Goal: Task Accomplishment & Management: Manage account settings

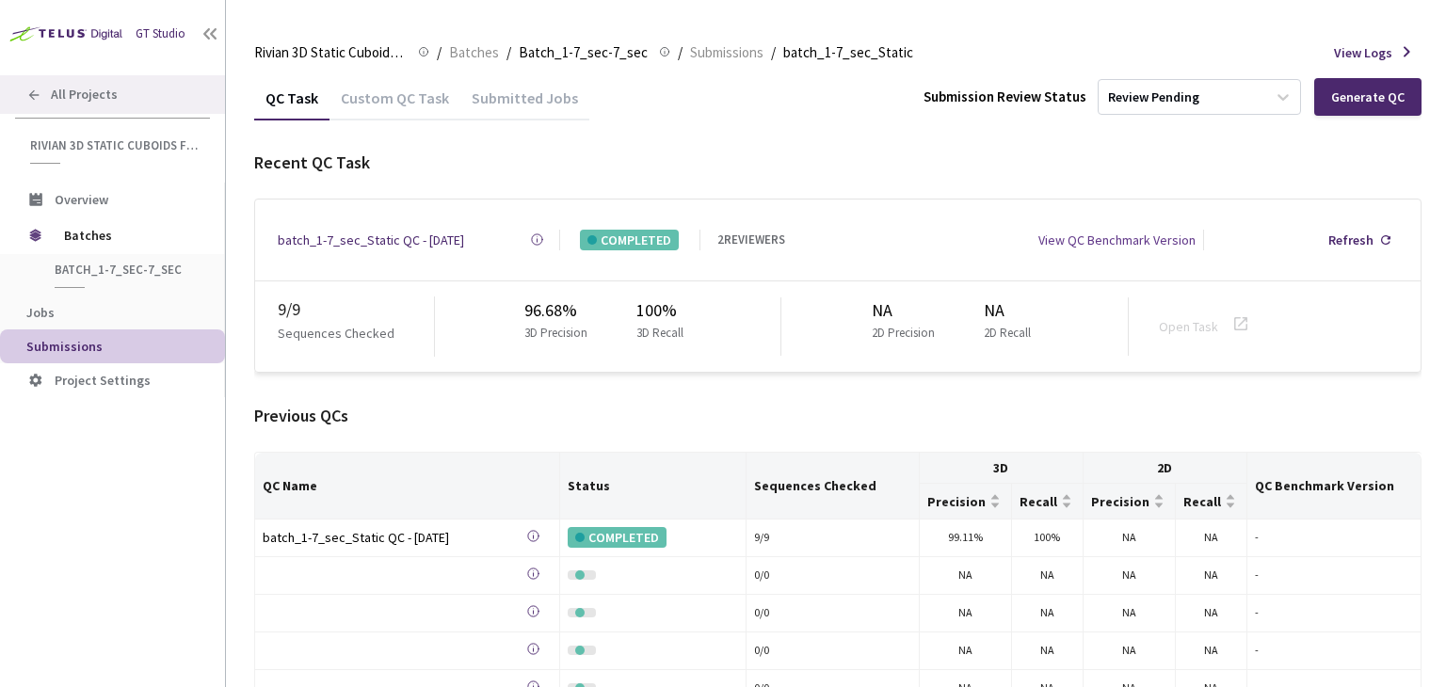
click at [153, 104] on div "All Projects" at bounding box center [112, 94] width 225 height 39
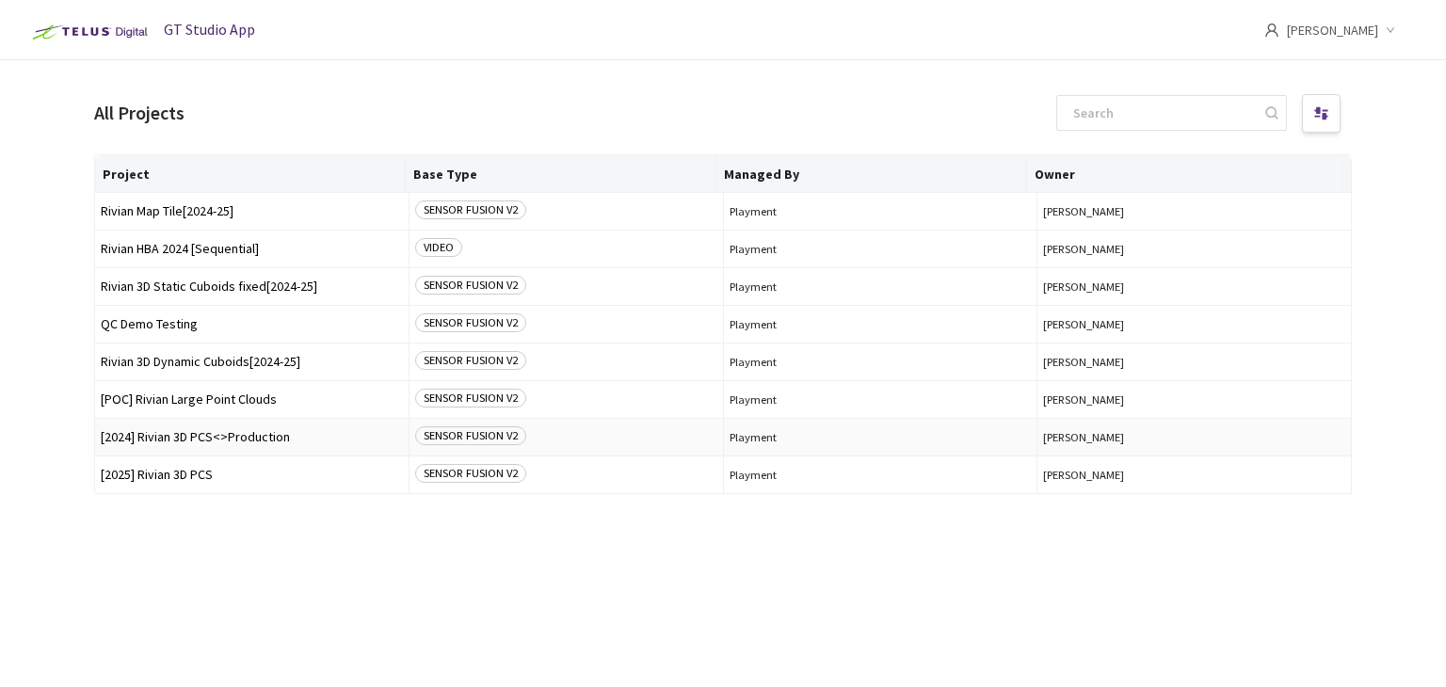
click at [224, 436] on span "[2024] Rivian 3D PCS<>Production" at bounding box center [252, 437] width 302 height 14
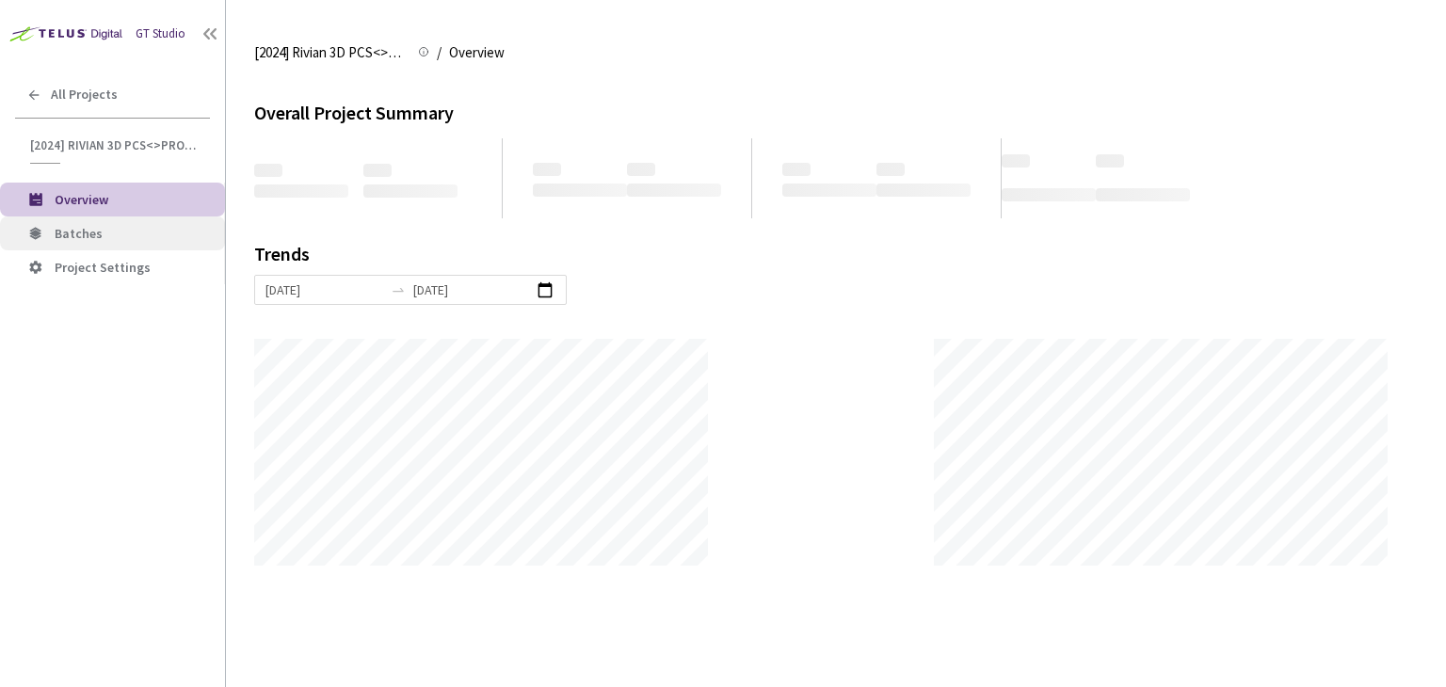
scroll to position [686, 1446]
click at [119, 239] on span "Batches" at bounding box center [132, 234] width 155 height 16
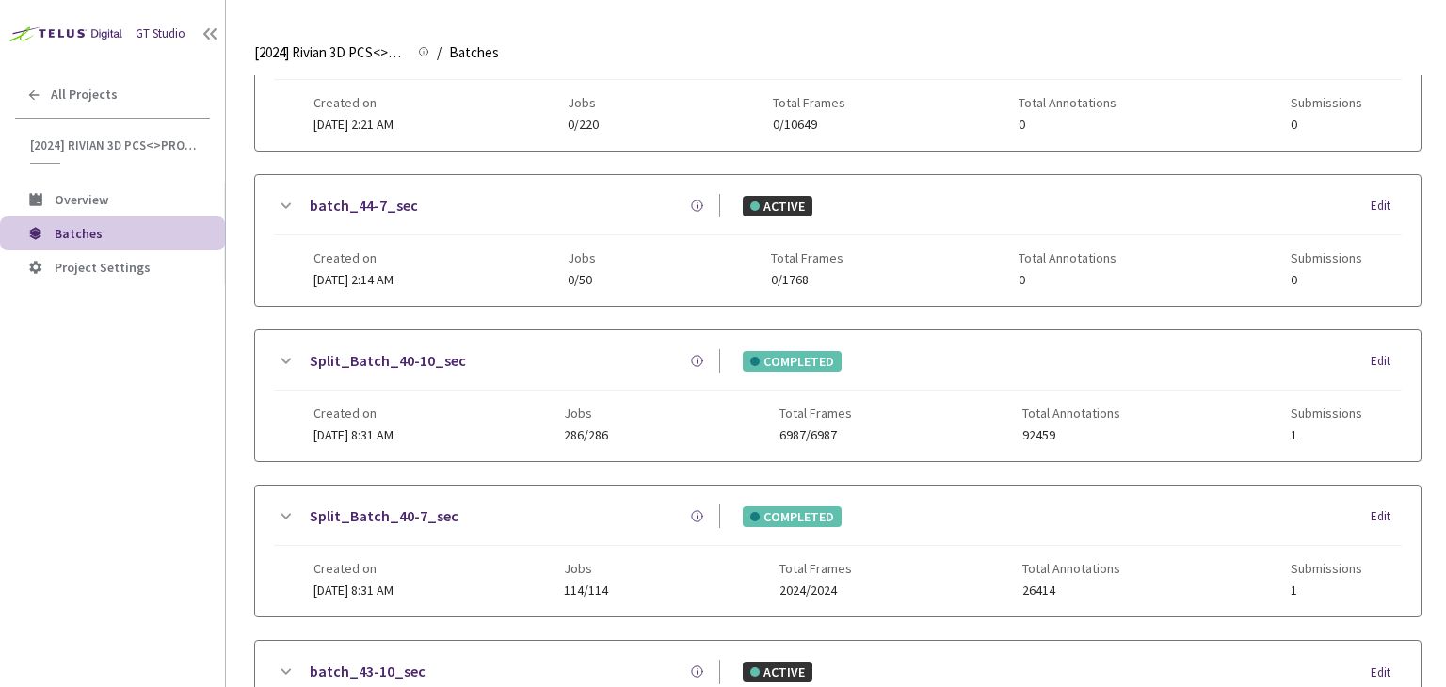
scroll to position [620, 0]
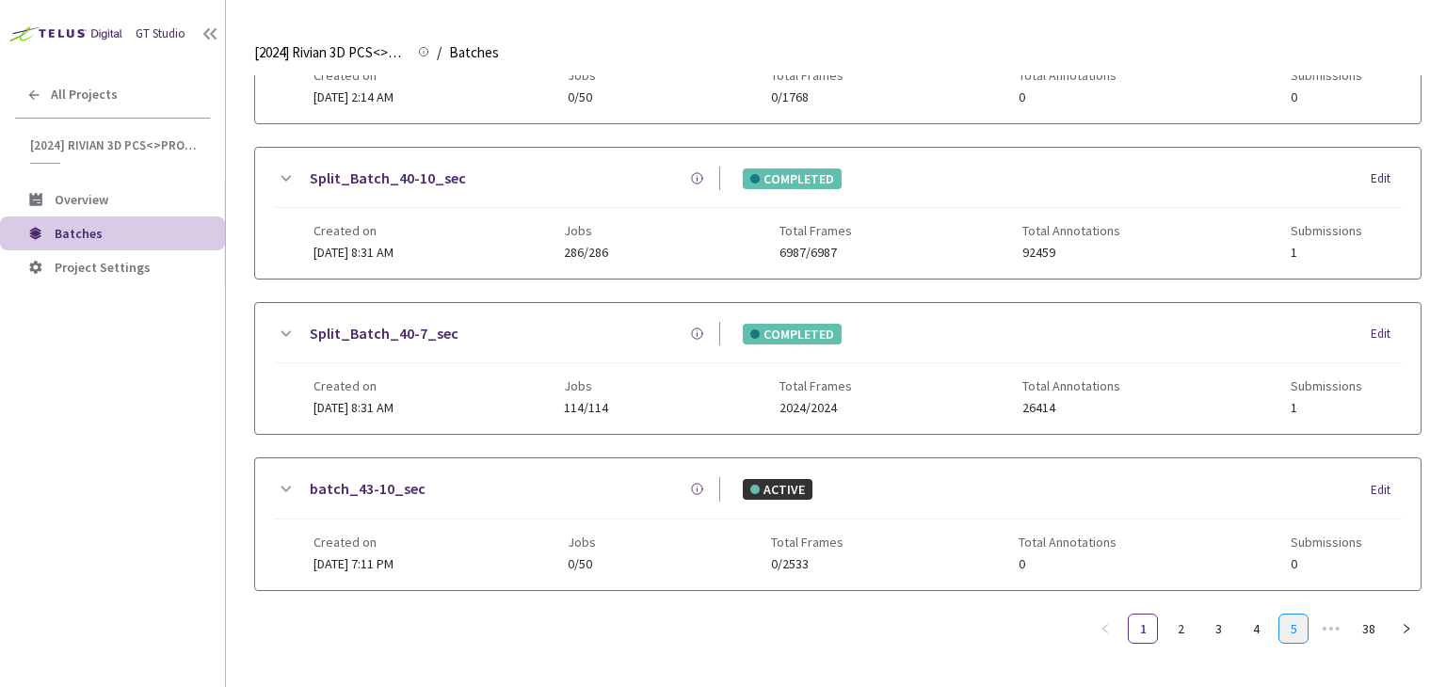
click at [1280, 615] on link "5" at bounding box center [1294, 629] width 28 height 28
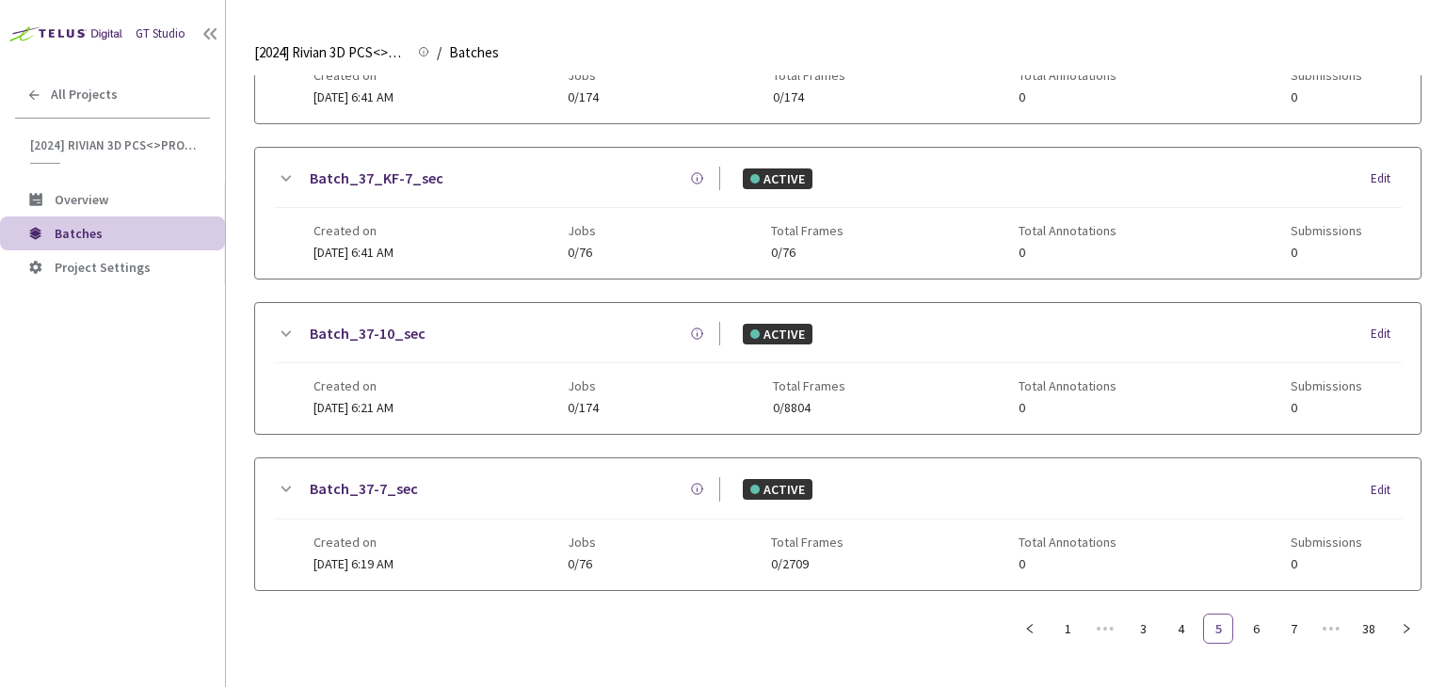
scroll to position [606, 0]
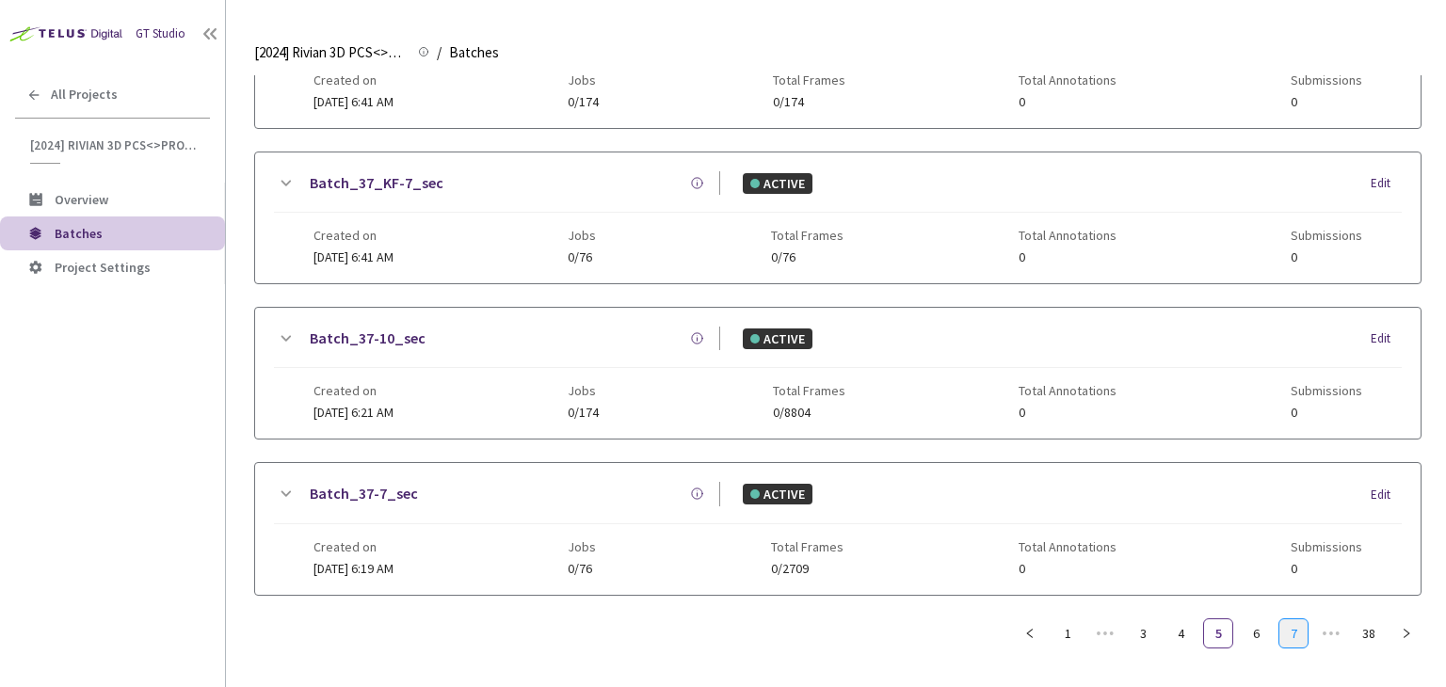
click at [1289, 625] on link "7" at bounding box center [1294, 634] width 28 height 28
click at [1295, 628] on link "9" at bounding box center [1294, 634] width 28 height 28
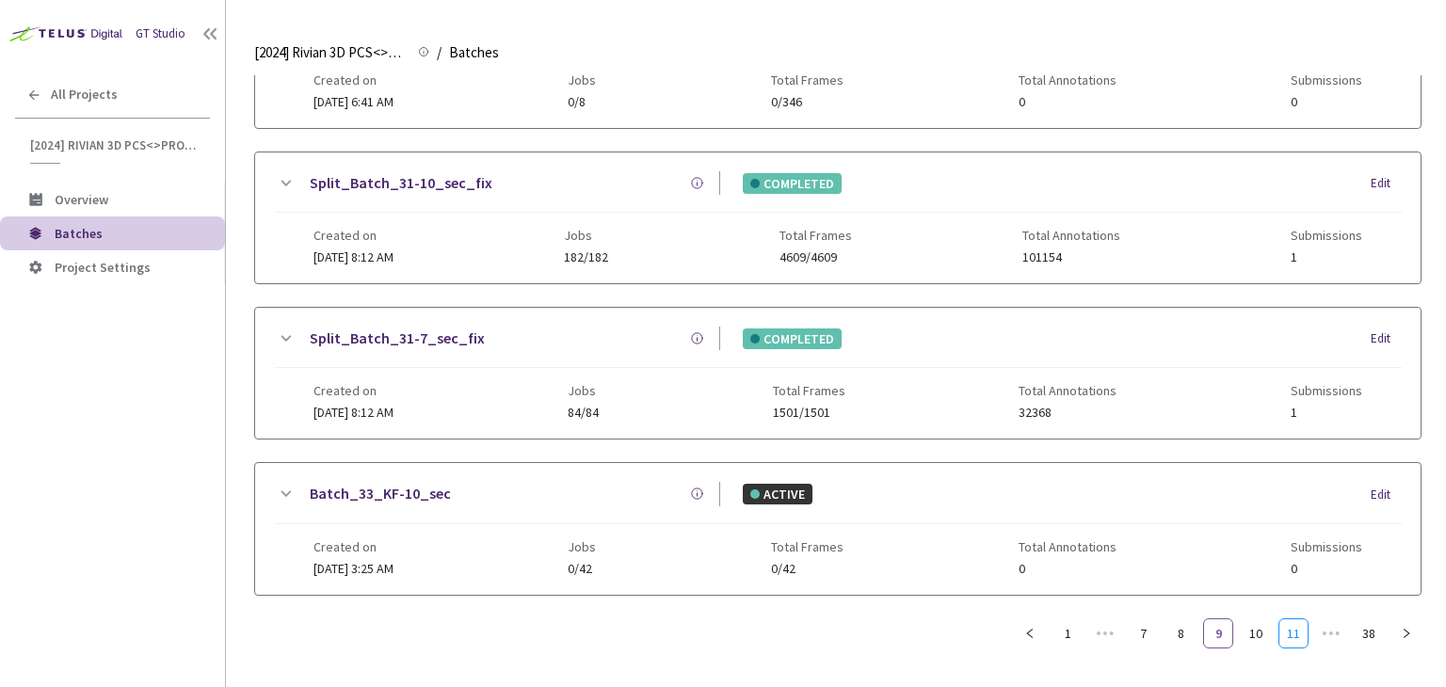
click at [1295, 628] on link "11" at bounding box center [1294, 634] width 28 height 28
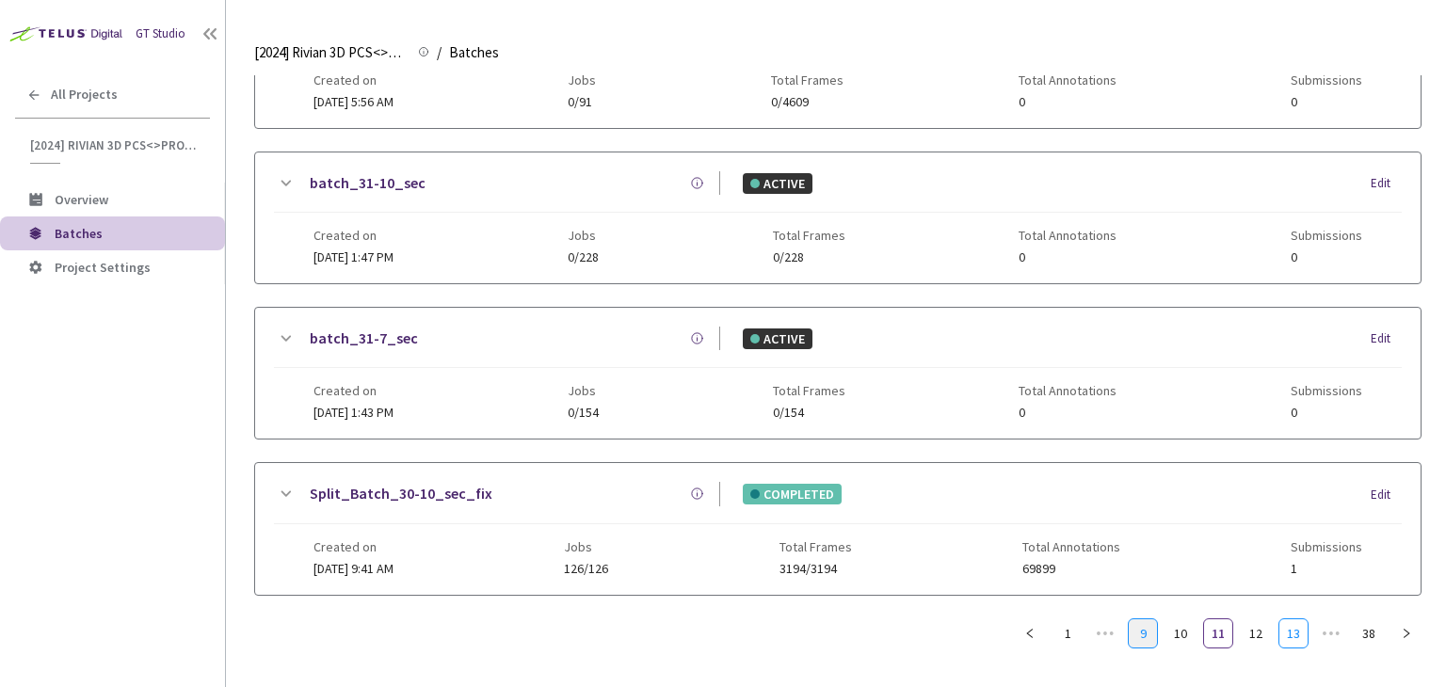
click at [1295, 628] on link "13" at bounding box center [1294, 634] width 28 height 28
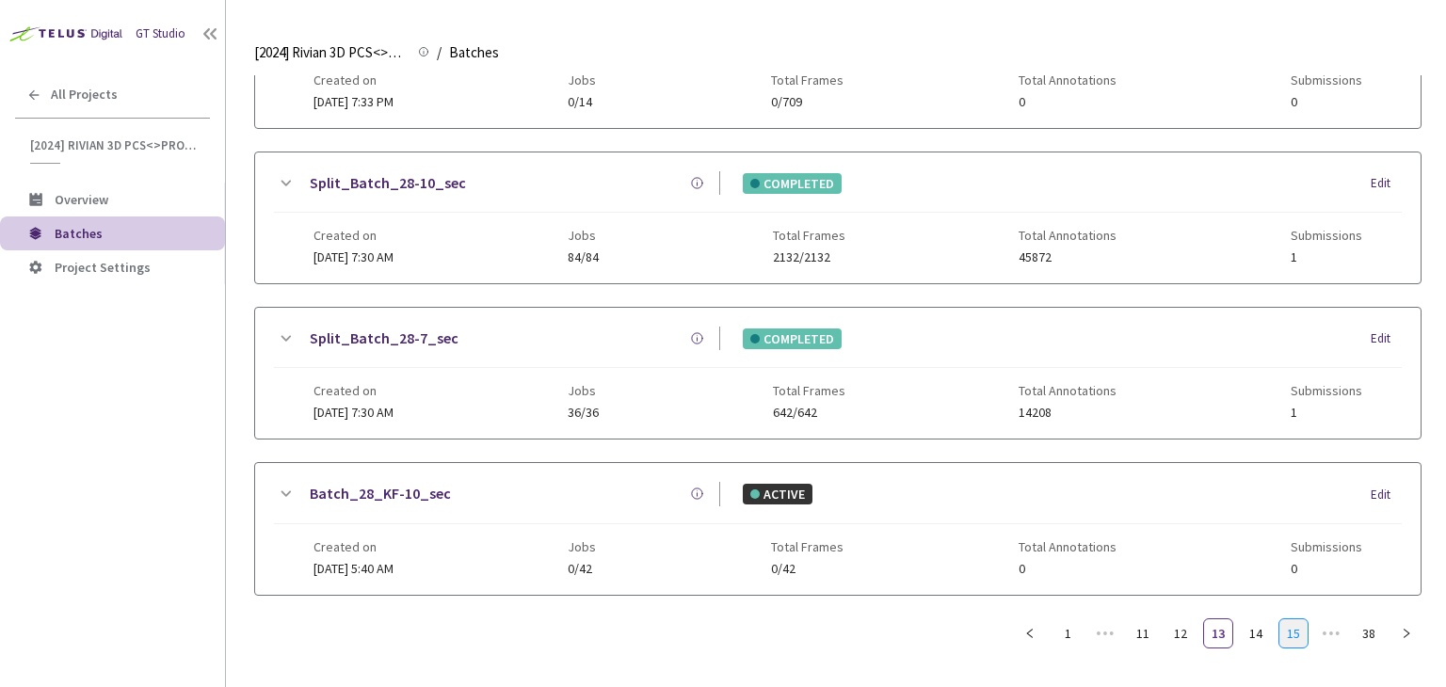
click at [1296, 629] on link "15" at bounding box center [1294, 634] width 28 height 28
click at [1296, 629] on link "17" at bounding box center [1294, 634] width 28 height 28
click at [1296, 629] on link "21" at bounding box center [1294, 634] width 28 height 28
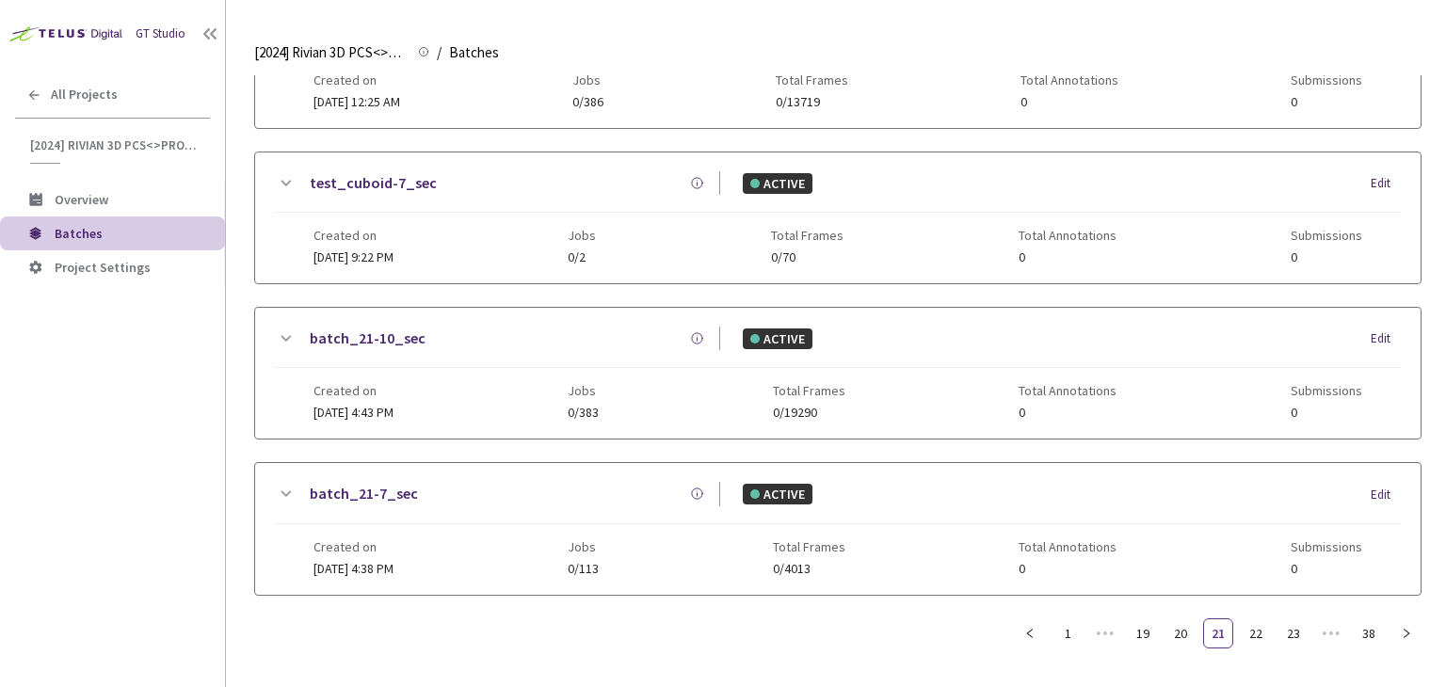
click at [1296, 629] on link "23" at bounding box center [1294, 634] width 28 height 28
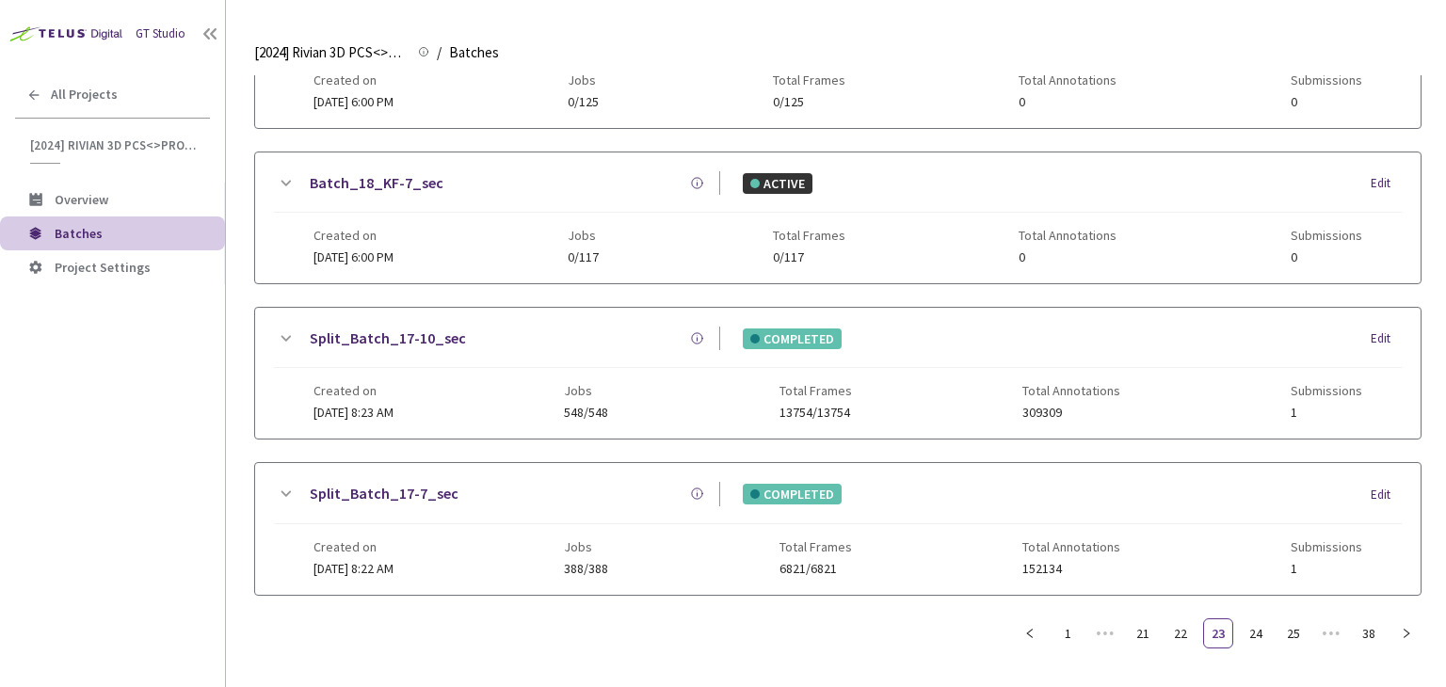
click at [423, 488] on link "Split_Batch_17-7_sec" at bounding box center [384, 494] width 149 height 24
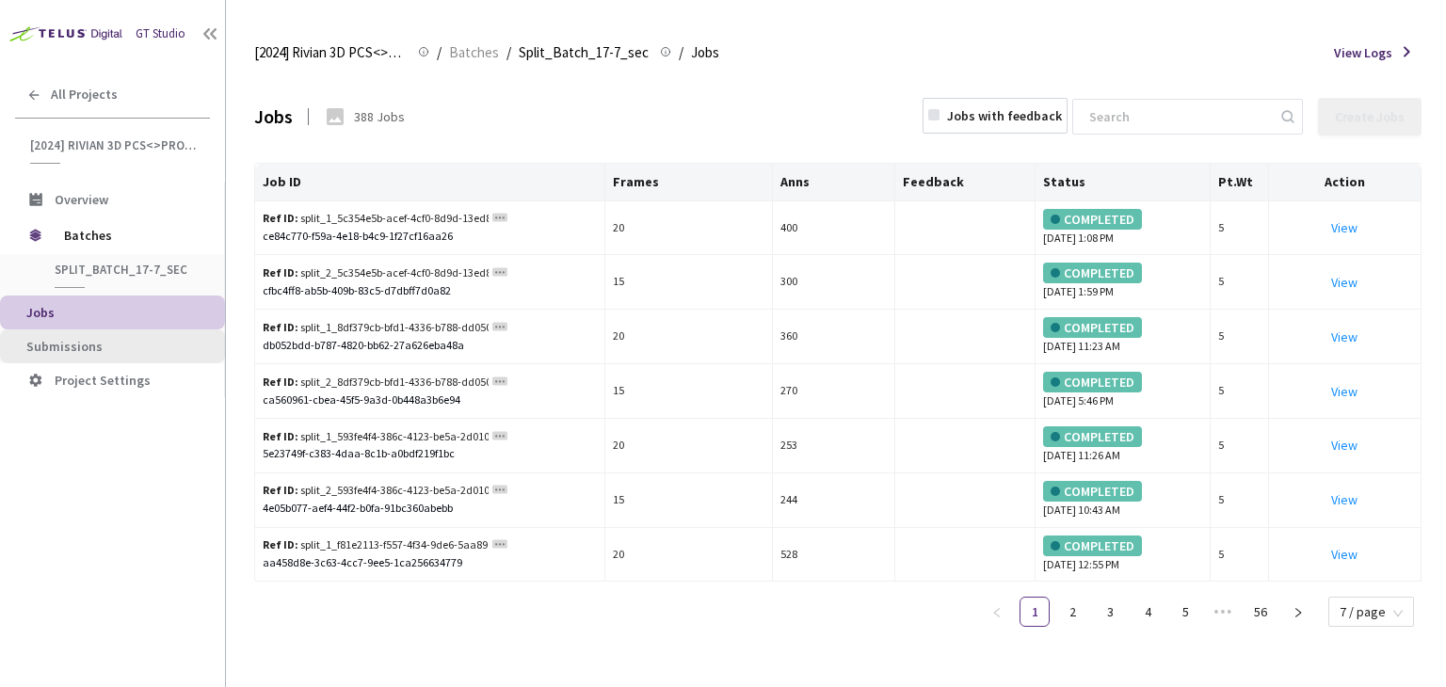
click at [96, 350] on span "Submissions" at bounding box center [64, 346] width 76 height 17
click at [481, 40] on div "[2024] Rivian 3D PCS<>Production [2024] Rivian 3D PCS<>Production / Batches / S…" at bounding box center [838, 52] width 1168 height 45
click at [480, 46] on span "Batches" at bounding box center [474, 52] width 50 height 23
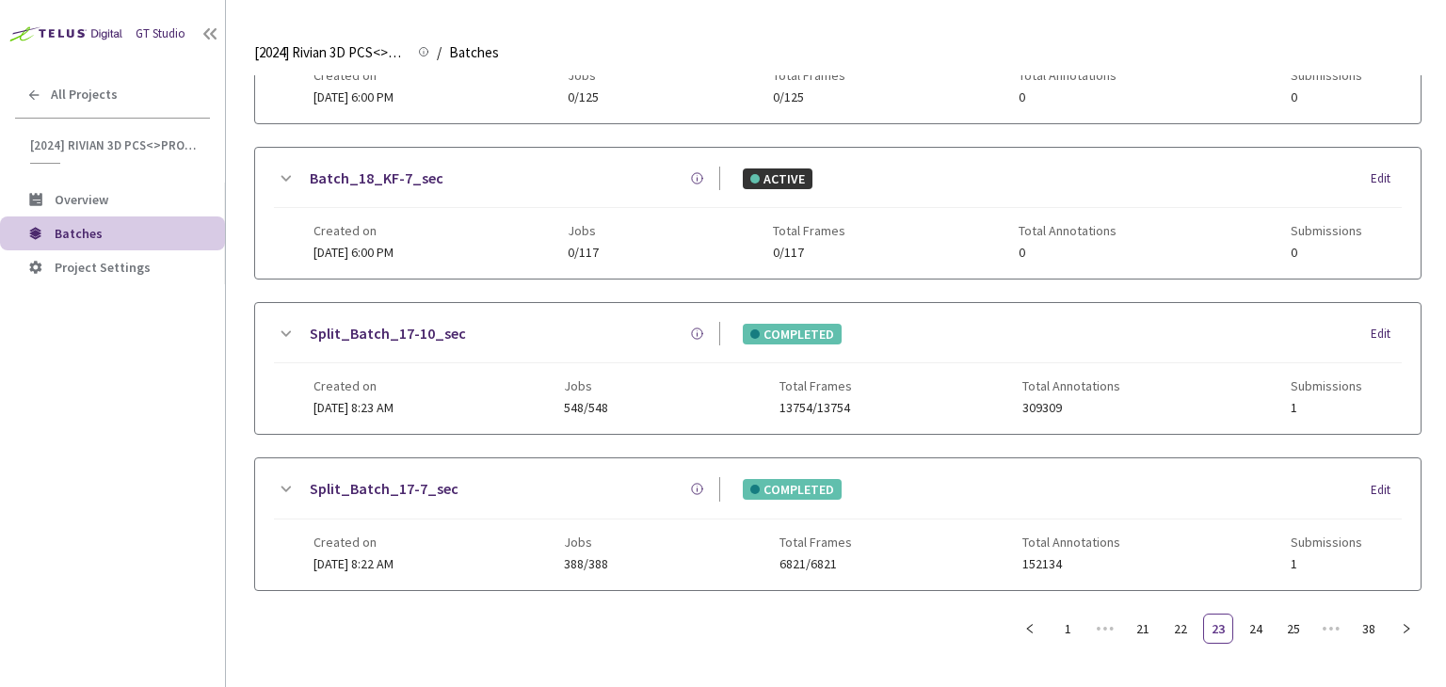
scroll to position [606, 0]
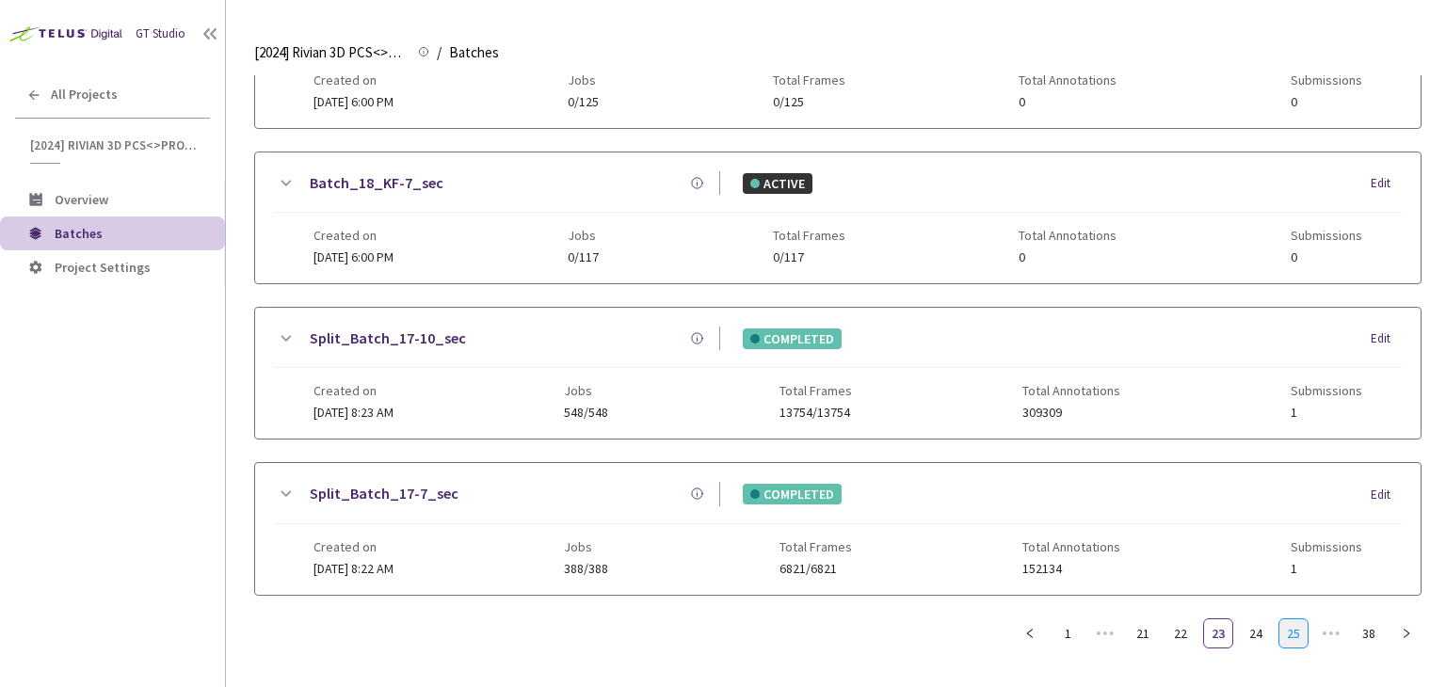
click at [1302, 620] on link "25" at bounding box center [1294, 634] width 28 height 28
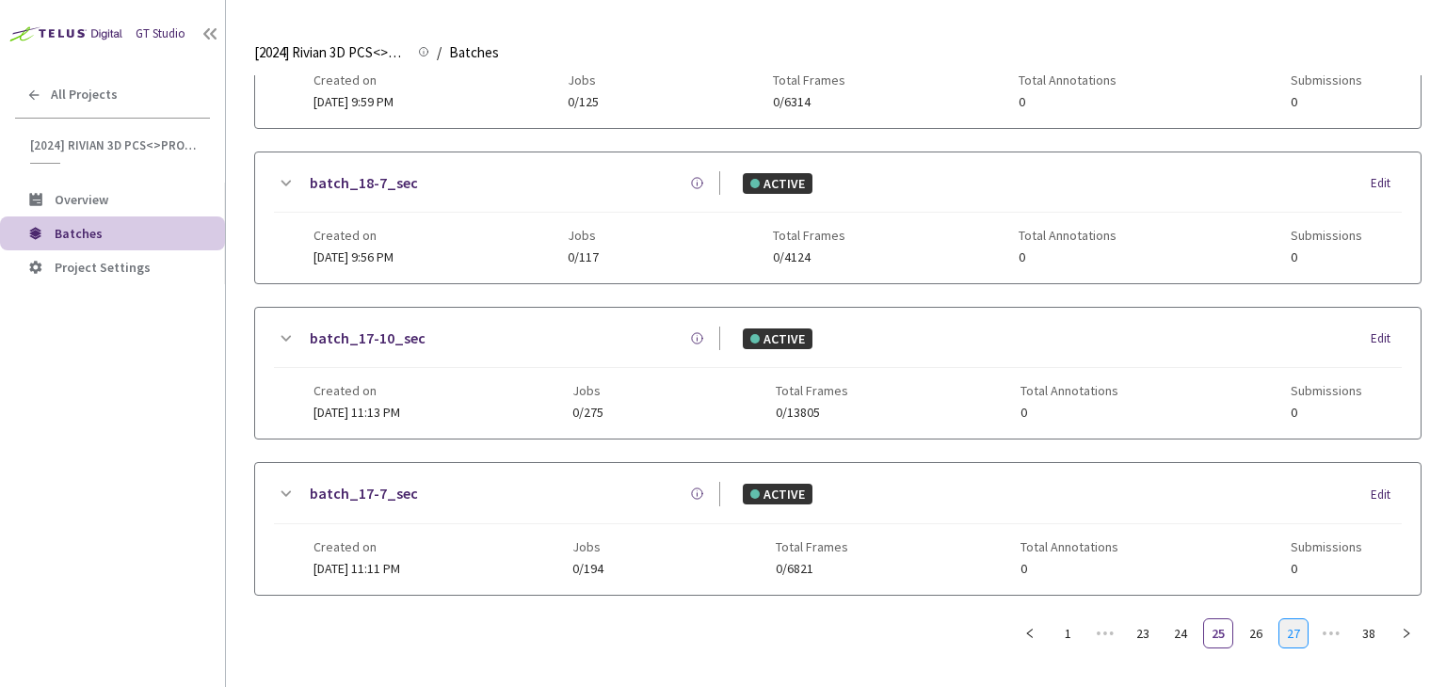
click at [1299, 622] on link "27" at bounding box center [1294, 634] width 28 height 28
click at [1264, 621] on link "28" at bounding box center [1256, 634] width 28 height 28
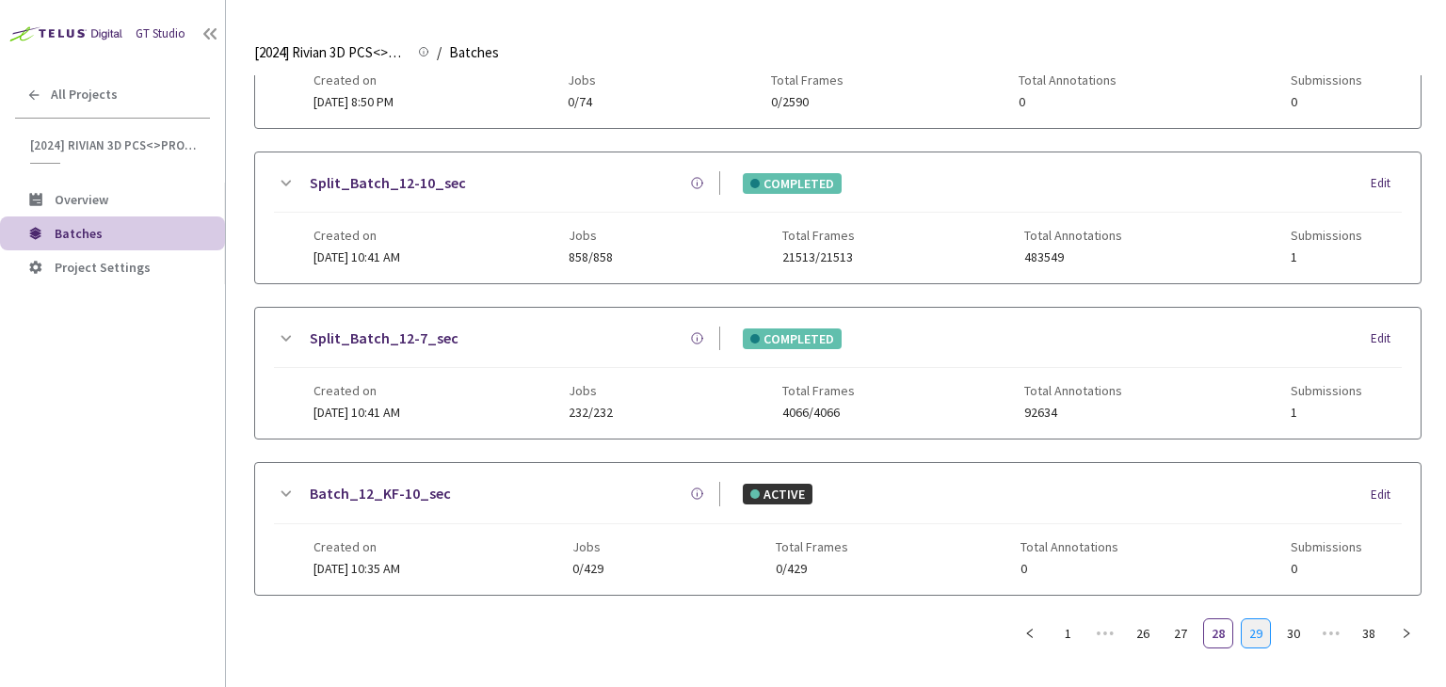
click at [1258, 626] on link "29" at bounding box center [1256, 634] width 28 height 28
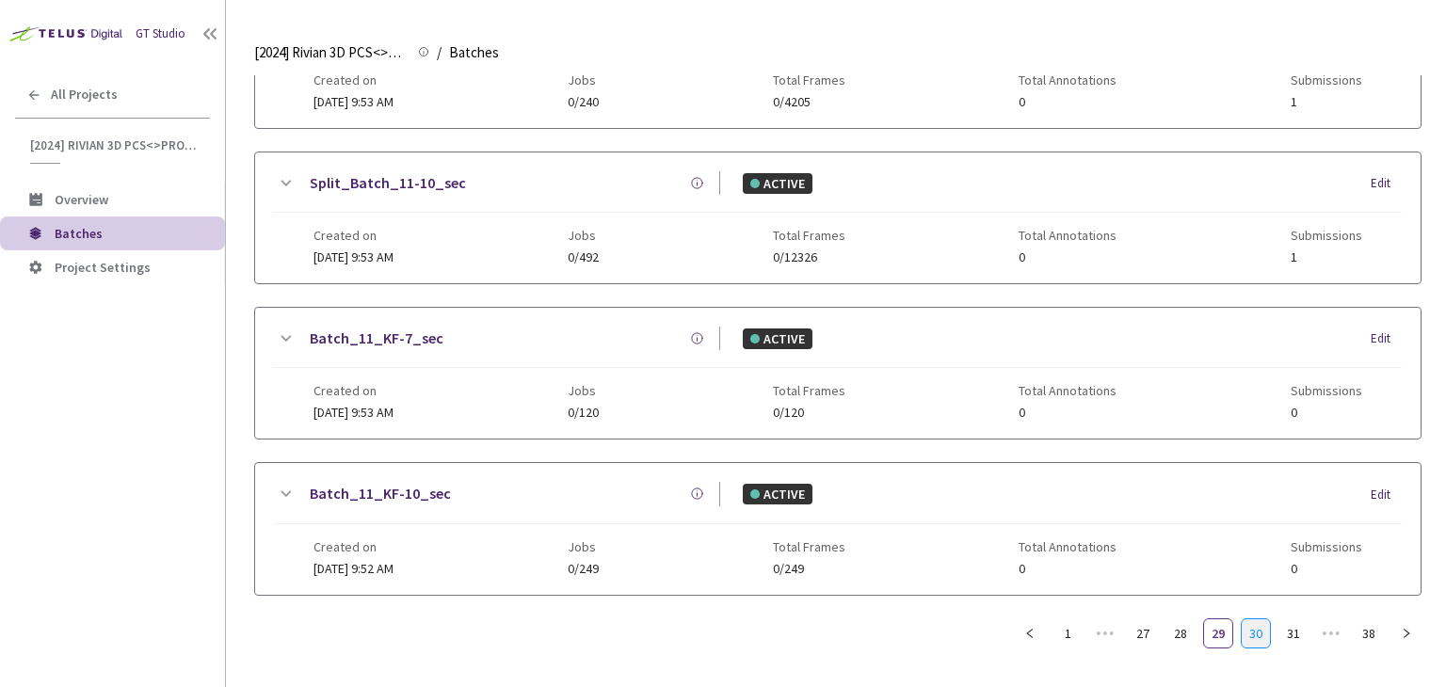
click at [1241, 626] on li "30" at bounding box center [1256, 634] width 30 height 30
click at [358, 332] on link "batch_11-7_sec" at bounding box center [364, 339] width 108 height 24
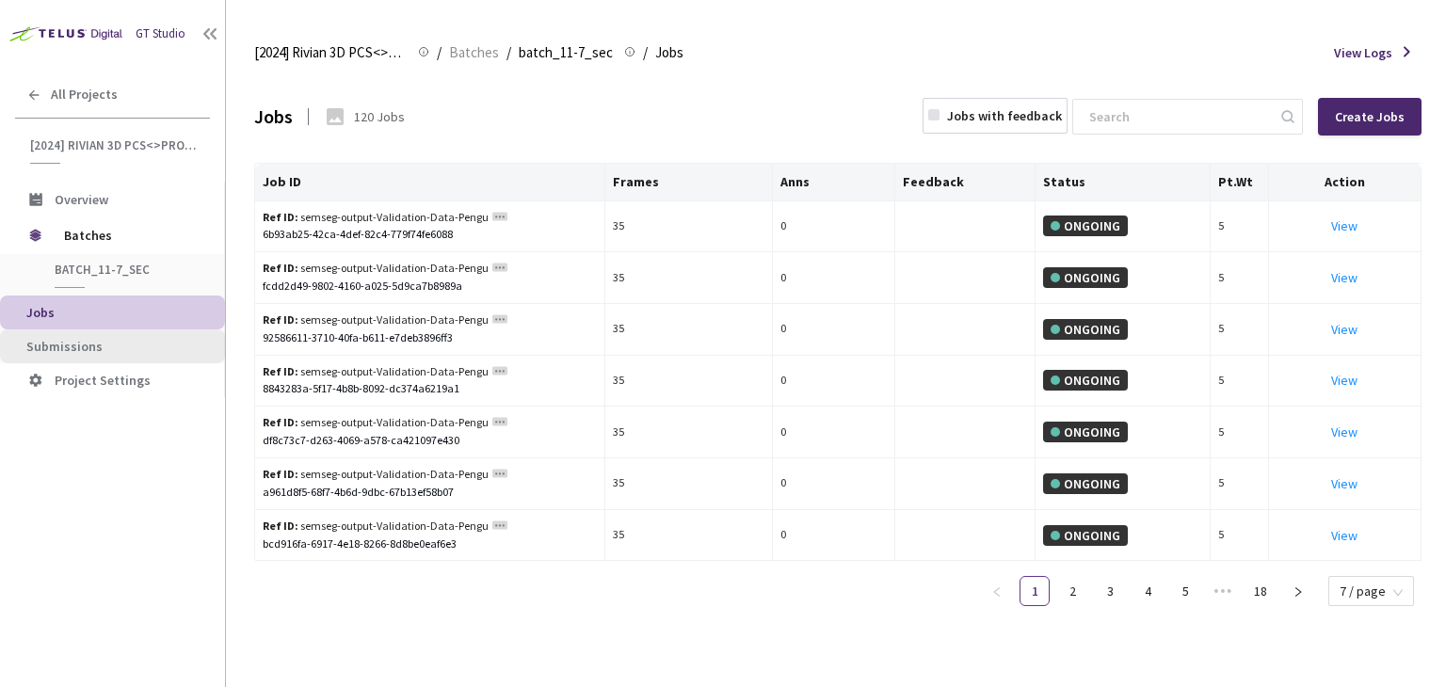
click at [92, 346] on span "Submissions" at bounding box center [64, 346] width 76 height 17
click at [480, 56] on span "Batches" at bounding box center [474, 52] width 50 height 23
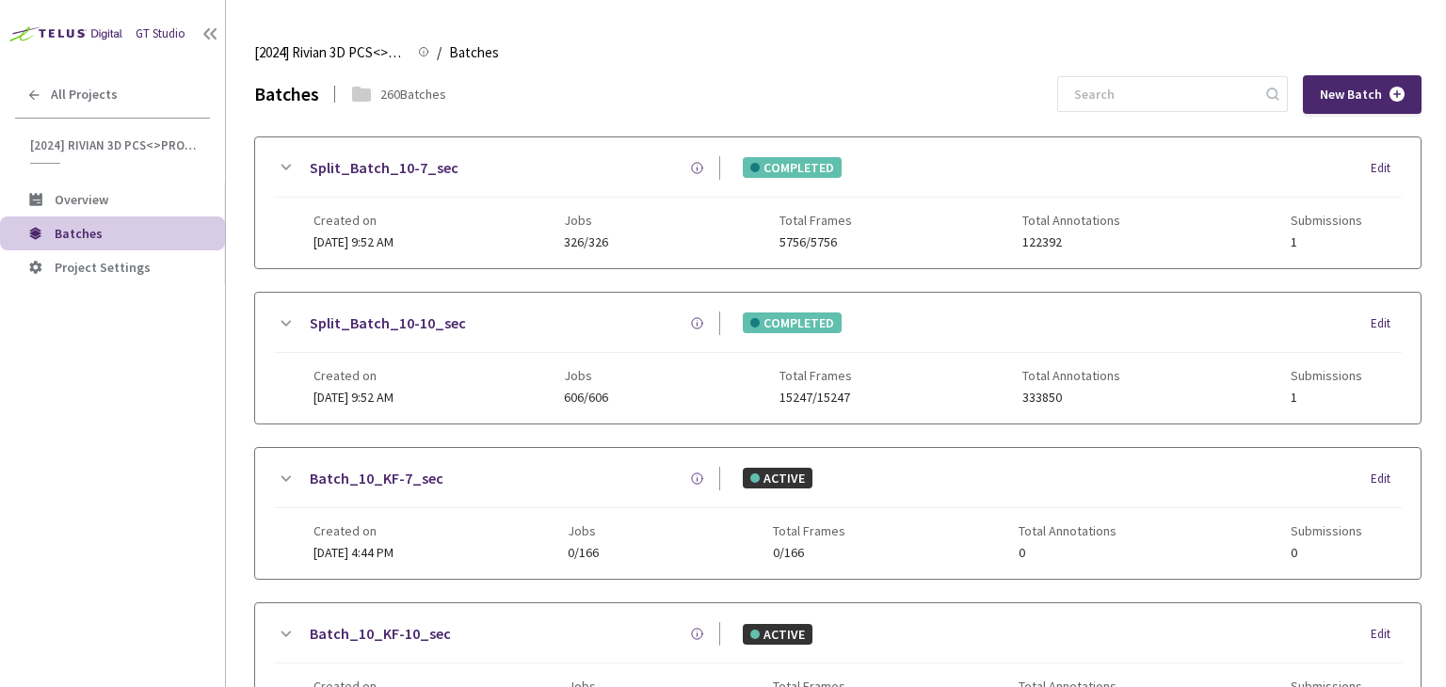
scroll to position [620, 0]
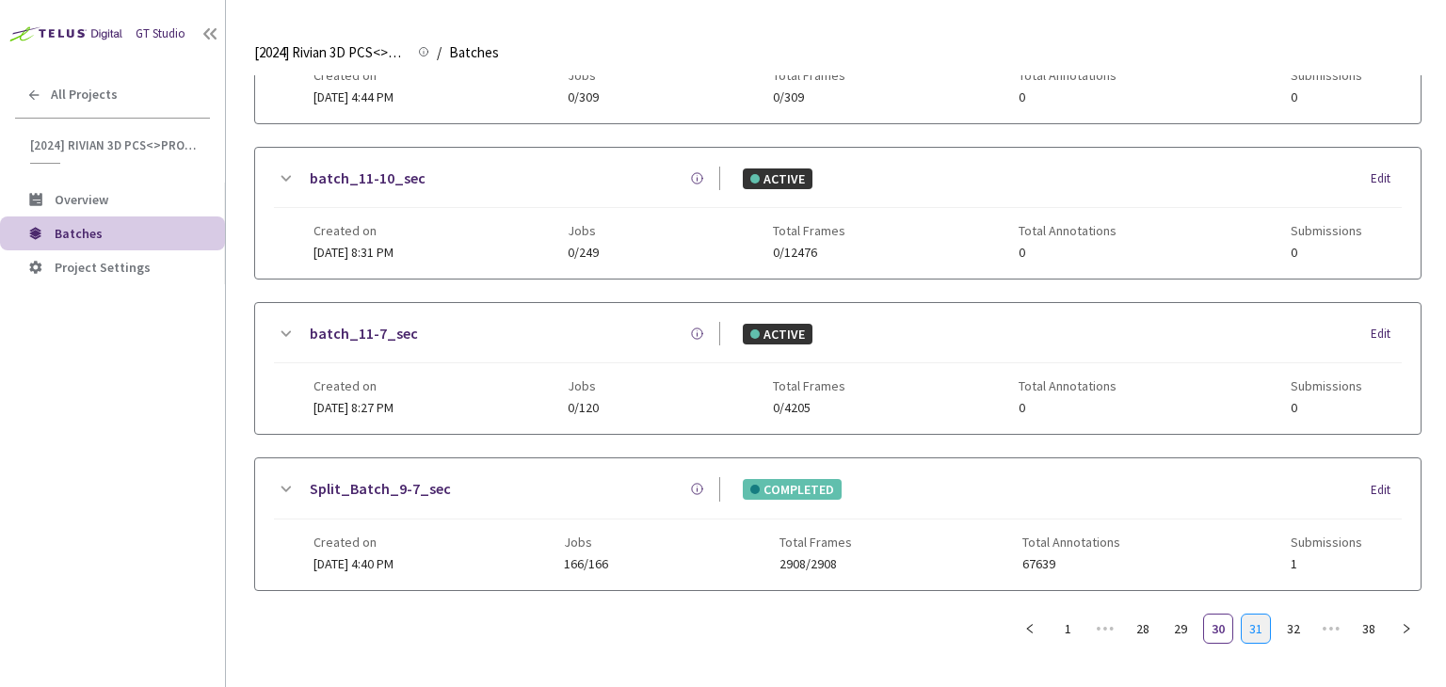
click at [1254, 615] on link "31" at bounding box center [1256, 629] width 28 height 28
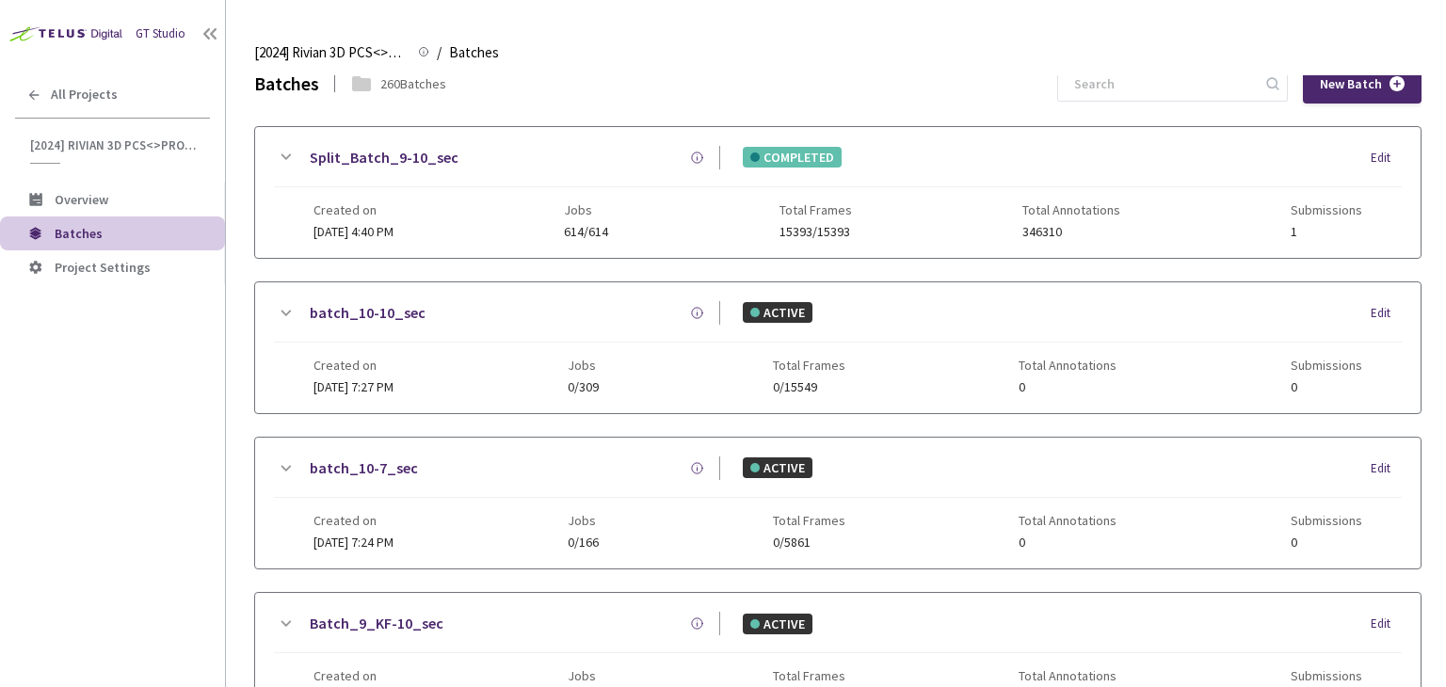
scroll to position [0, 0]
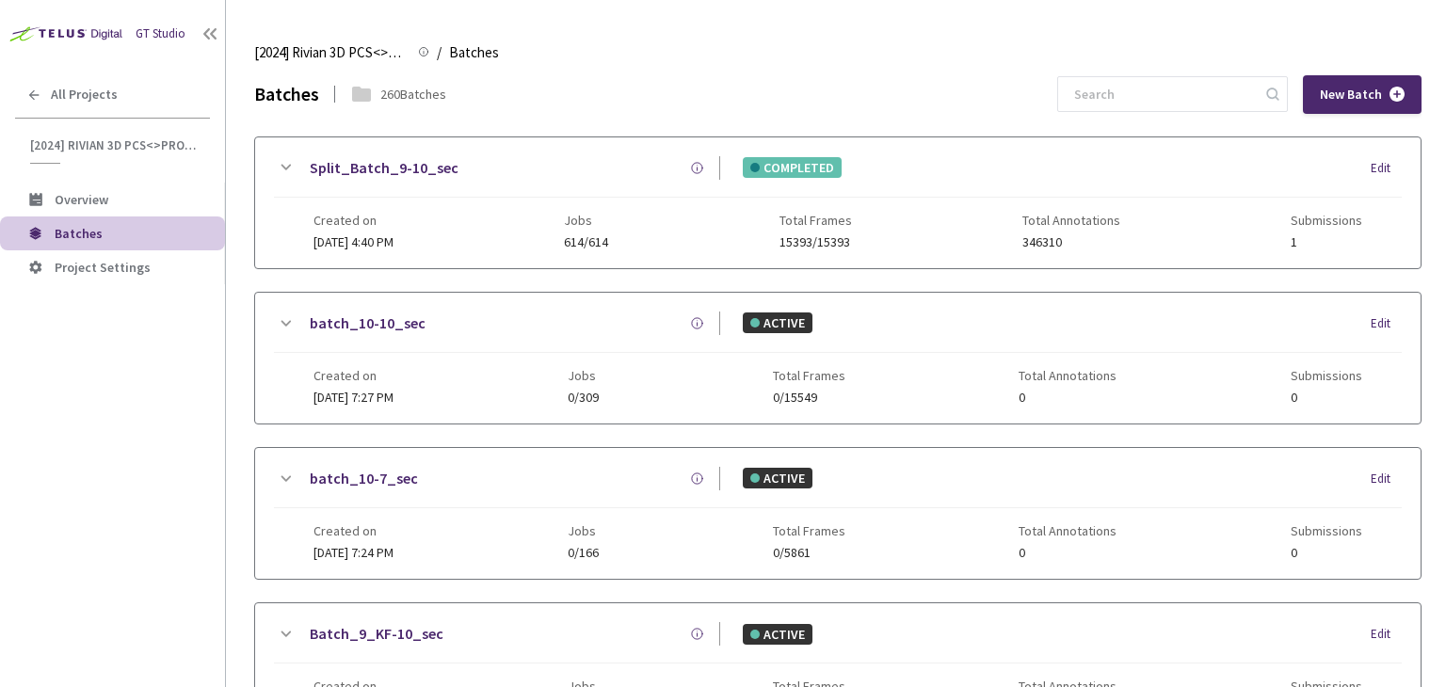
click at [371, 168] on link "Split_Batch_9-10_sec" at bounding box center [384, 168] width 149 height 24
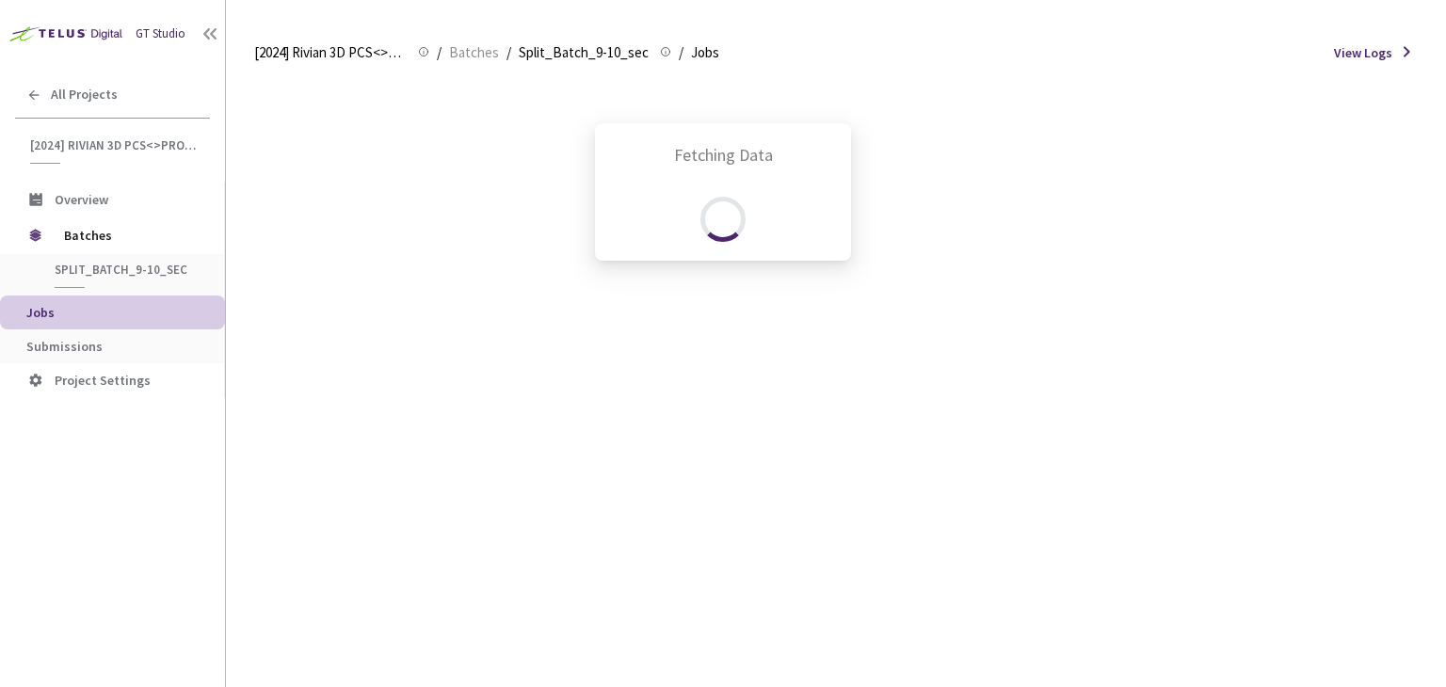
click at [64, 329] on div "Fetching Data" at bounding box center [723, 343] width 1446 height 687
click at [64, 342] on div "Fetching Data" at bounding box center [723, 343] width 1446 height 687
click at [65, 344] on span "Submissions" at bounding box center [64, 346] width 76 height 17
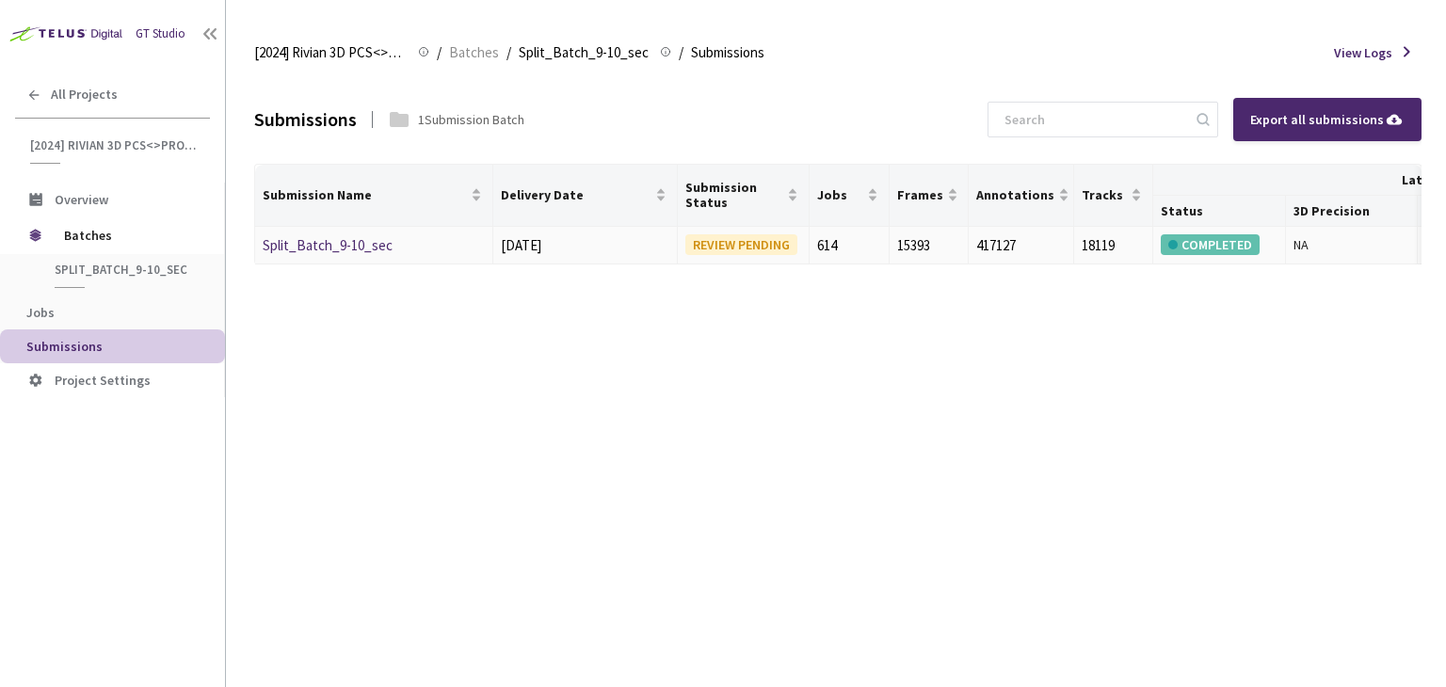
click at [336, 244] on link "Split_Batch_9-10_sec" at bounding box center [328, 245] width 130 height 18
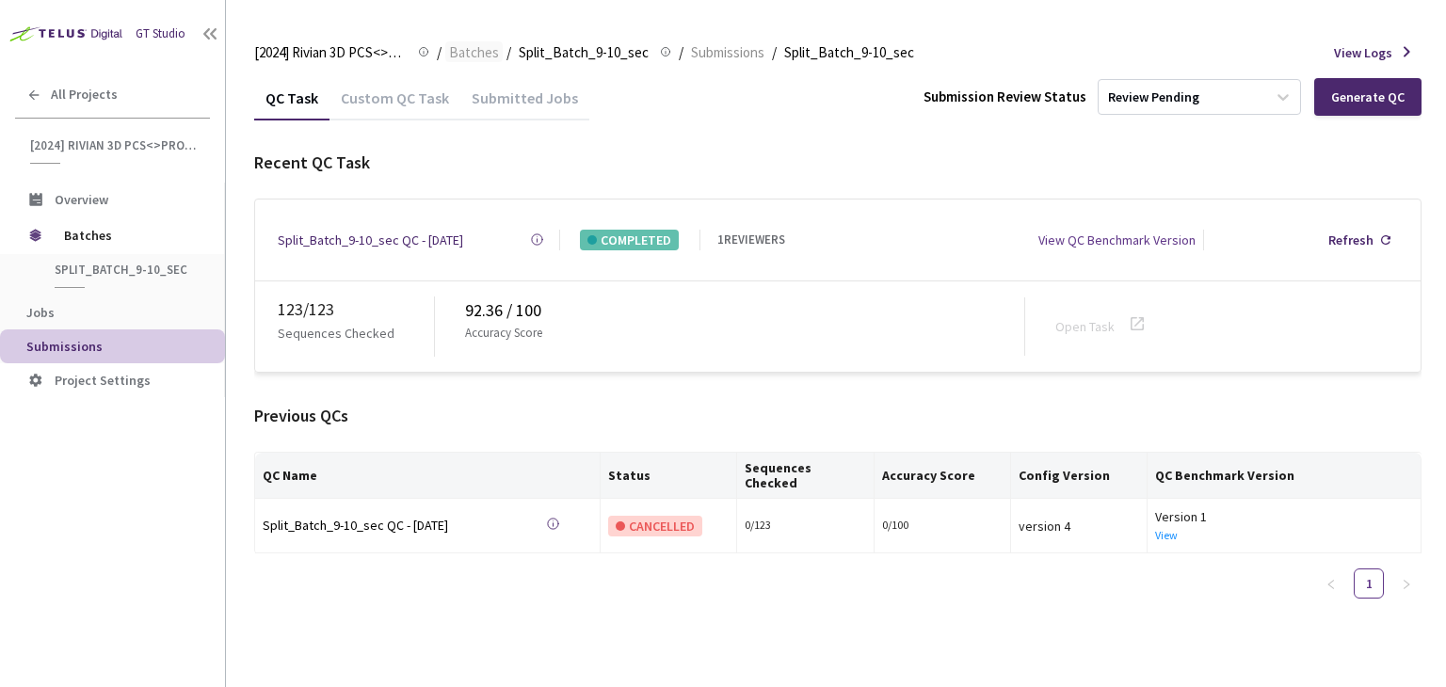
click at [463, 53] on span "Batches" at bounding box center [474, 52] width 50 height 23
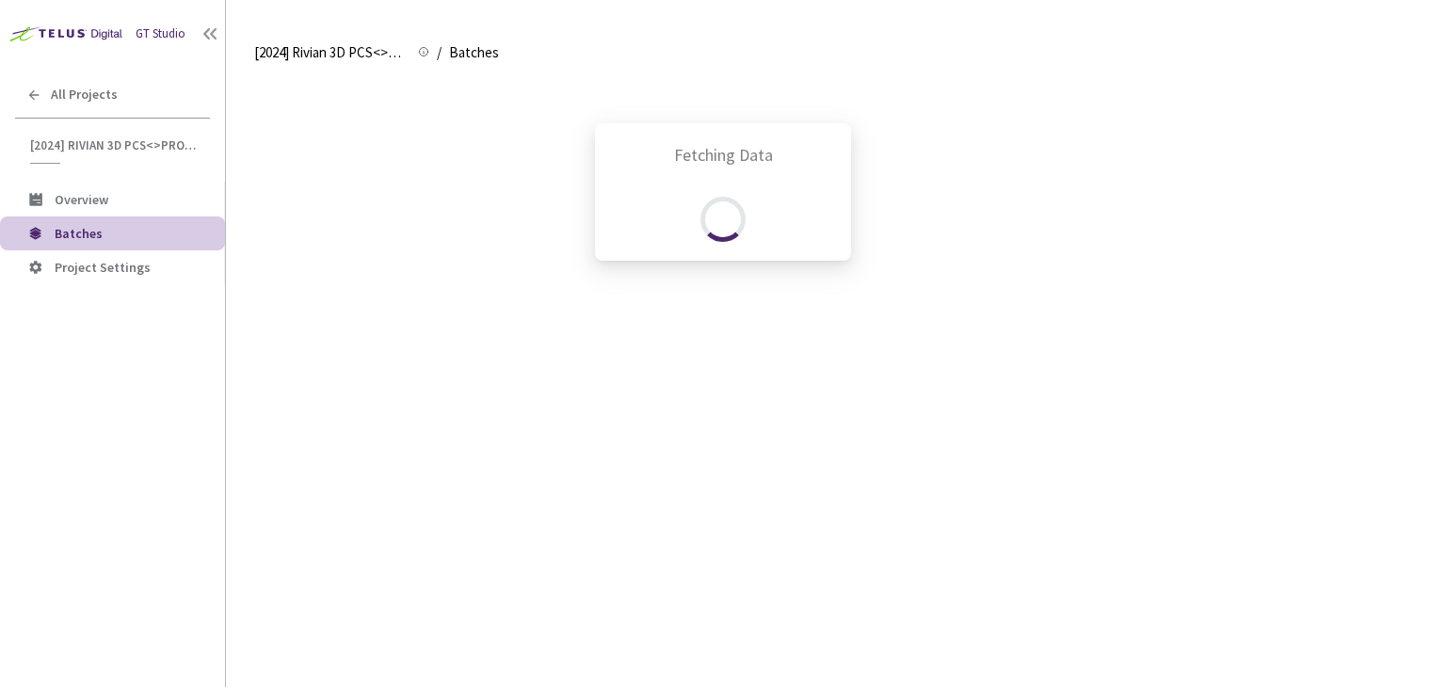
scroll to position [81, 0]
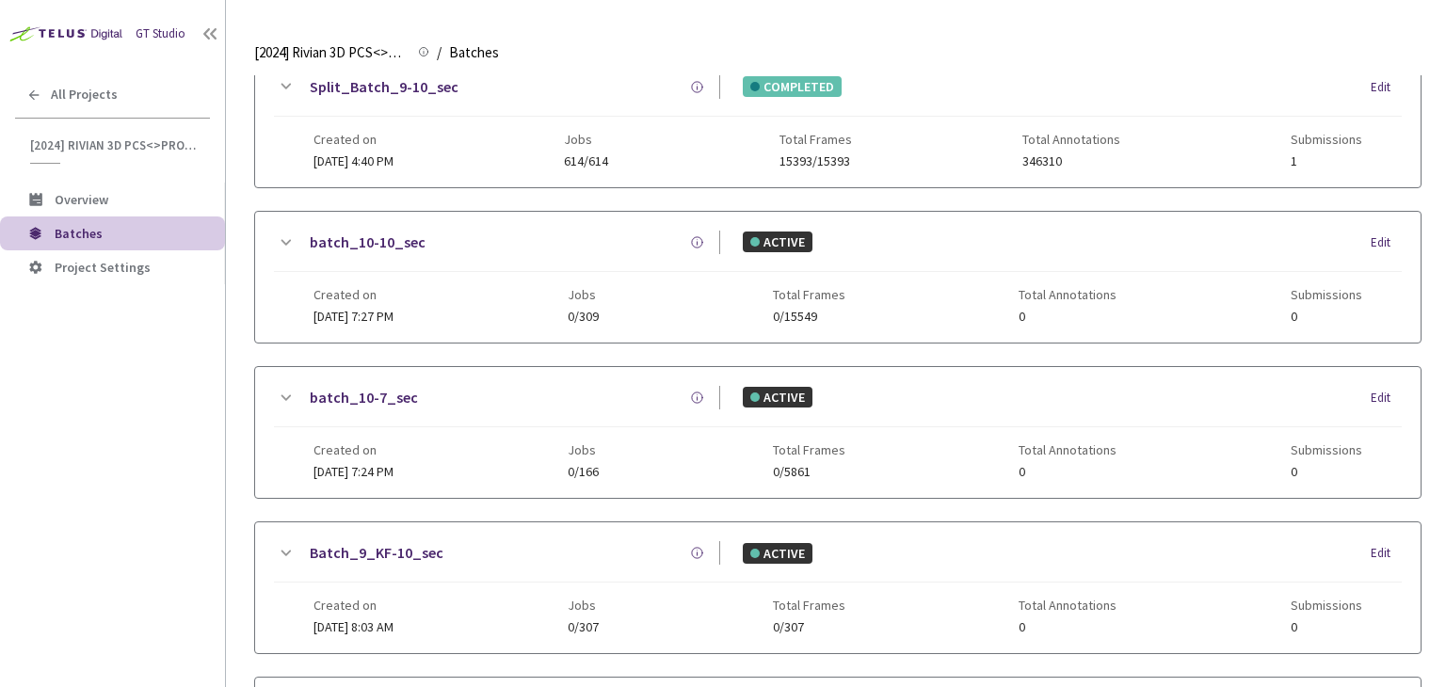
click at [273, 65] on div "[2024] Rivian 3D PCS<>Production [2024] Rivian 3D PCS<>Production / Batches Bat…" at bounding box center [838, 52] width 1168 height 45
click at [97, 37] on img at bounding box center [64, 33] width 128 height 29
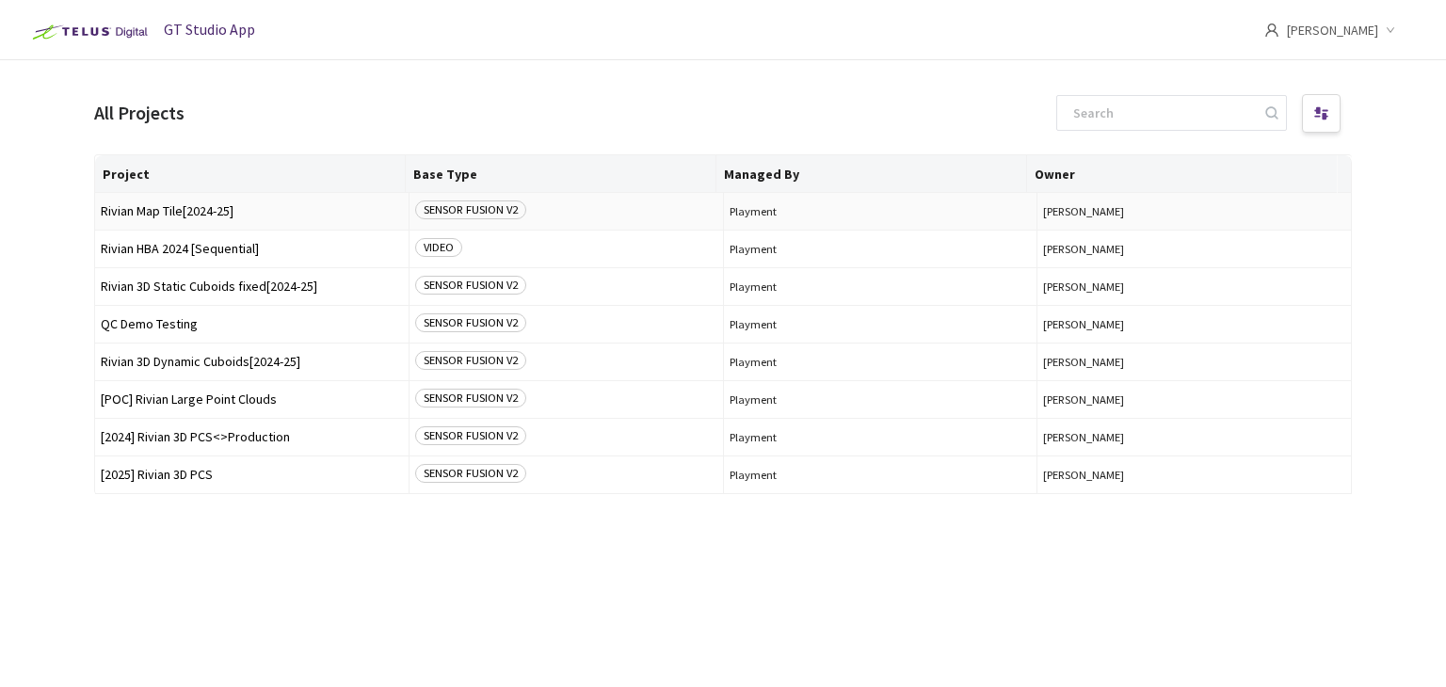
click at [163, 208] on span "Rivian Map Tile[2024-25]" at bounding box center [252, 211] width 302 height 14
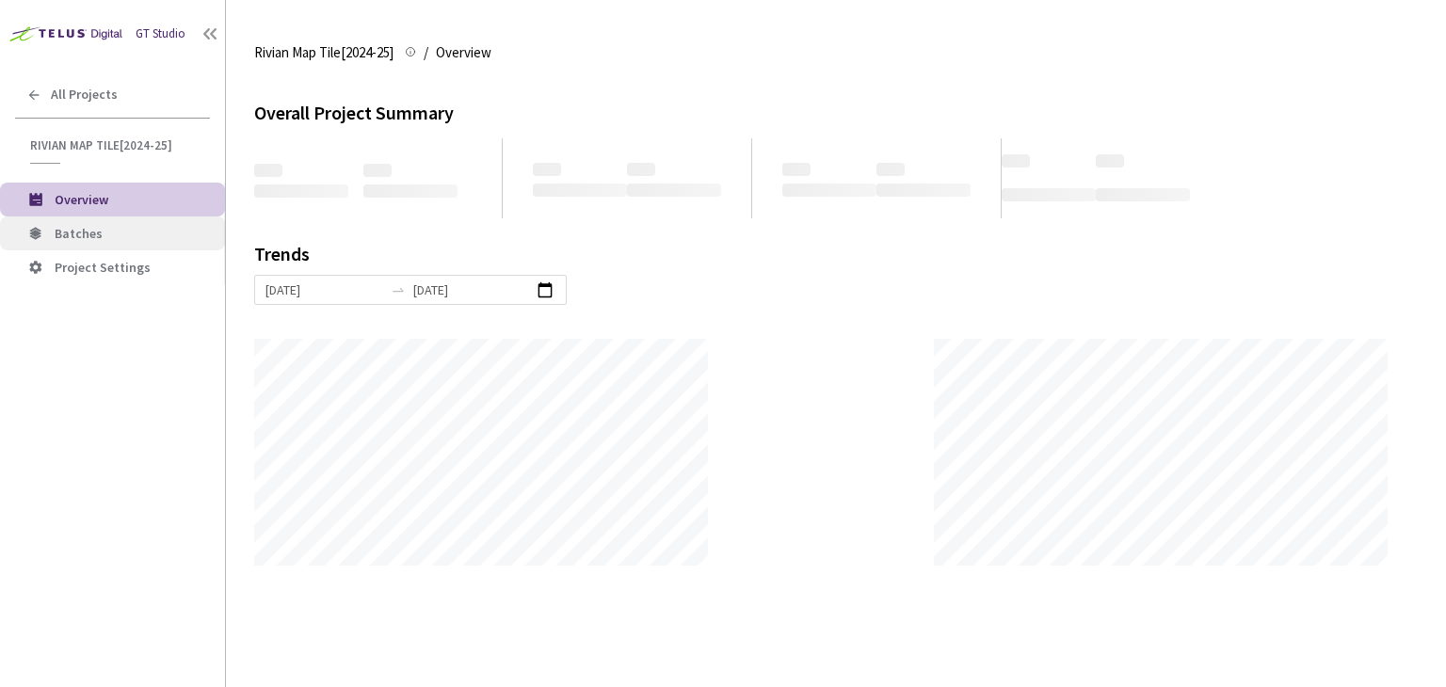
scroll to position [686, 1446]
click at [153, 221] on li "Batches" at bounding box center [112, 234] width 225 height 34
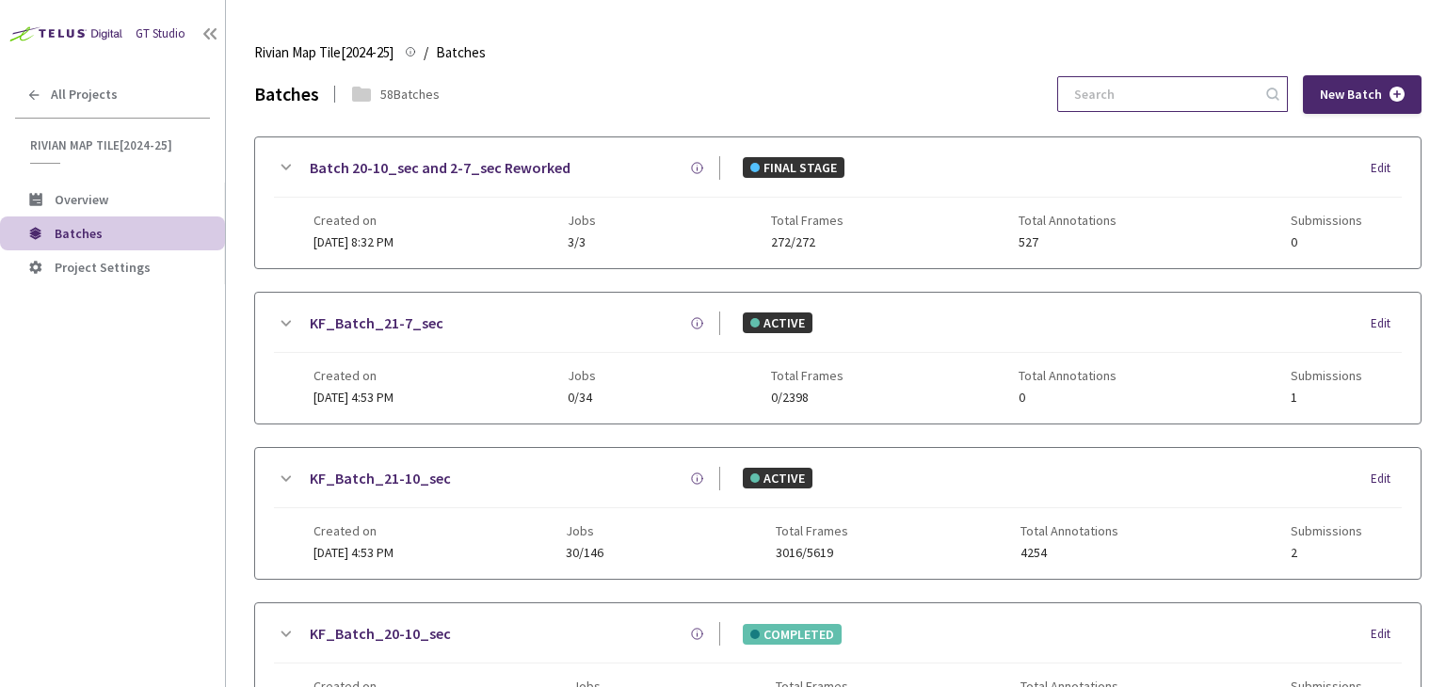
click at [1228, 90] on input at bounding box center [1163, 94] width 201 height 34
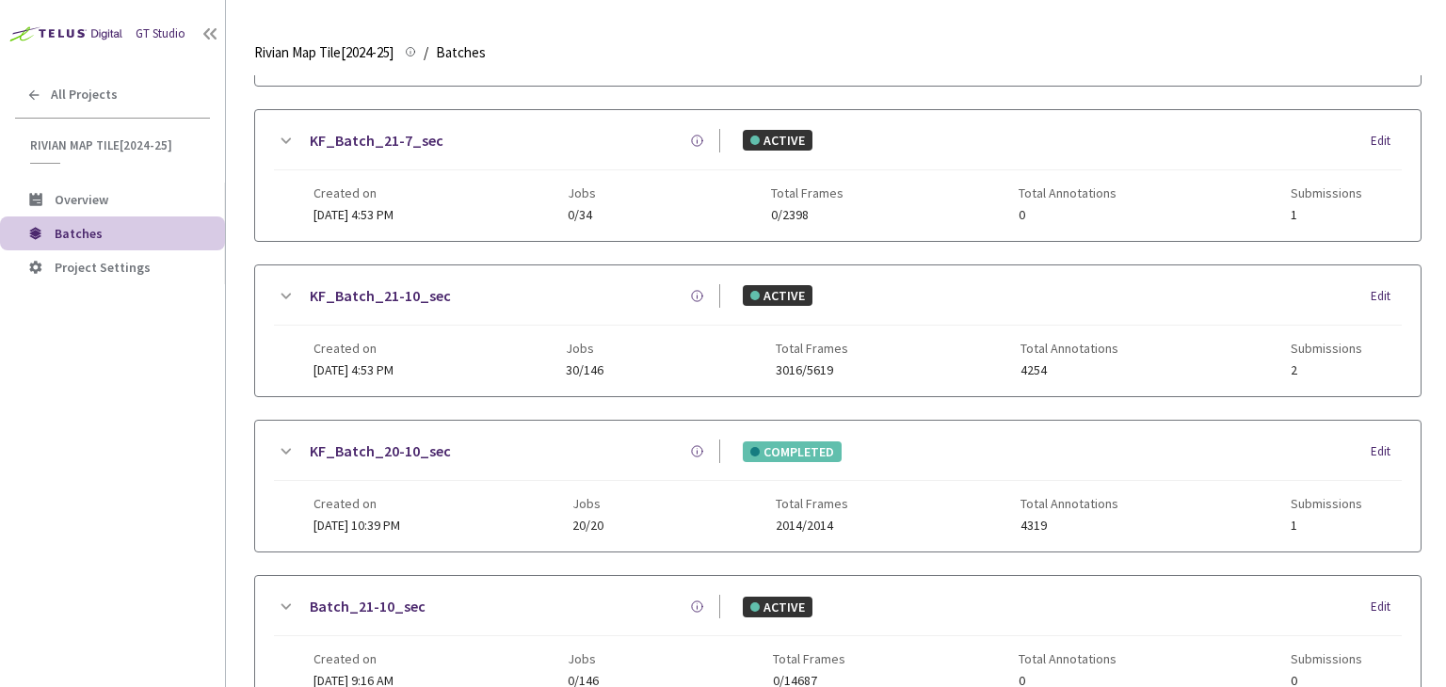
scroll to position [606, 0]
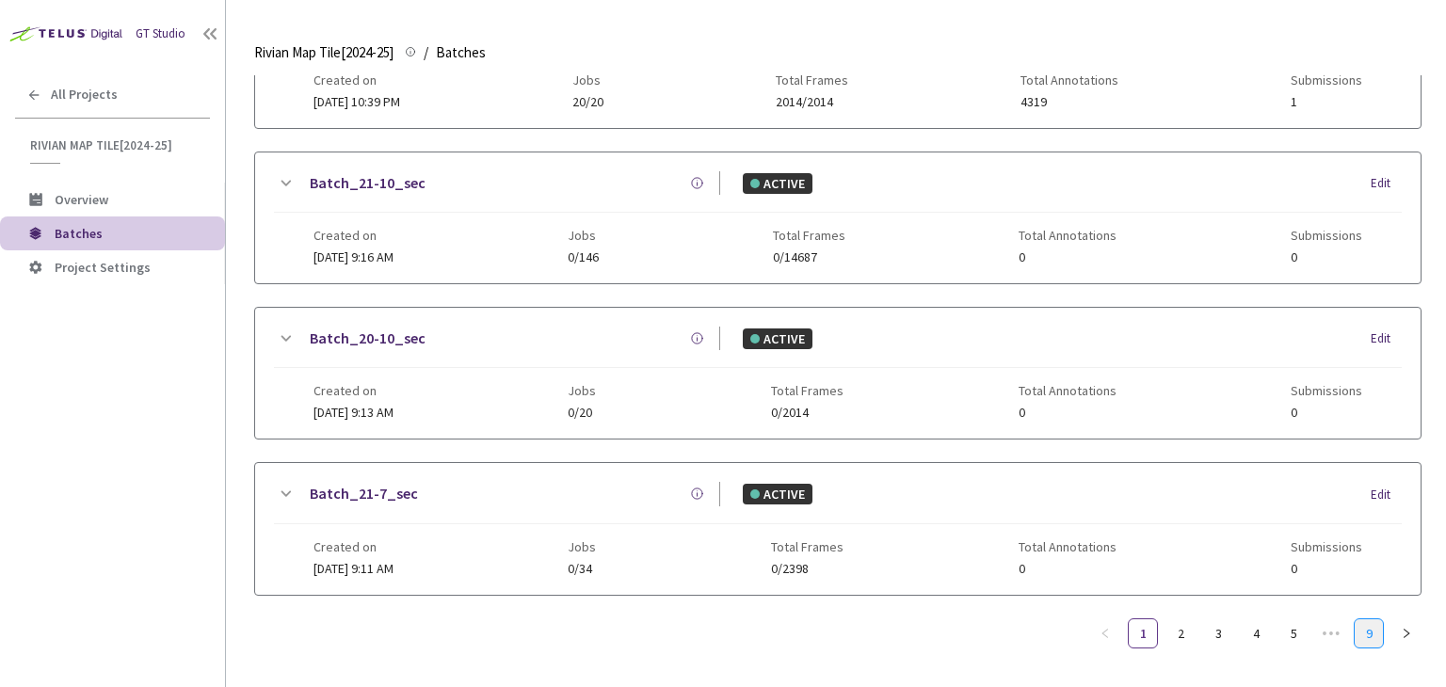
type input "1"
click at [1360, 620] on link "9" at bounding box center [1369, 634] width 28 height 28
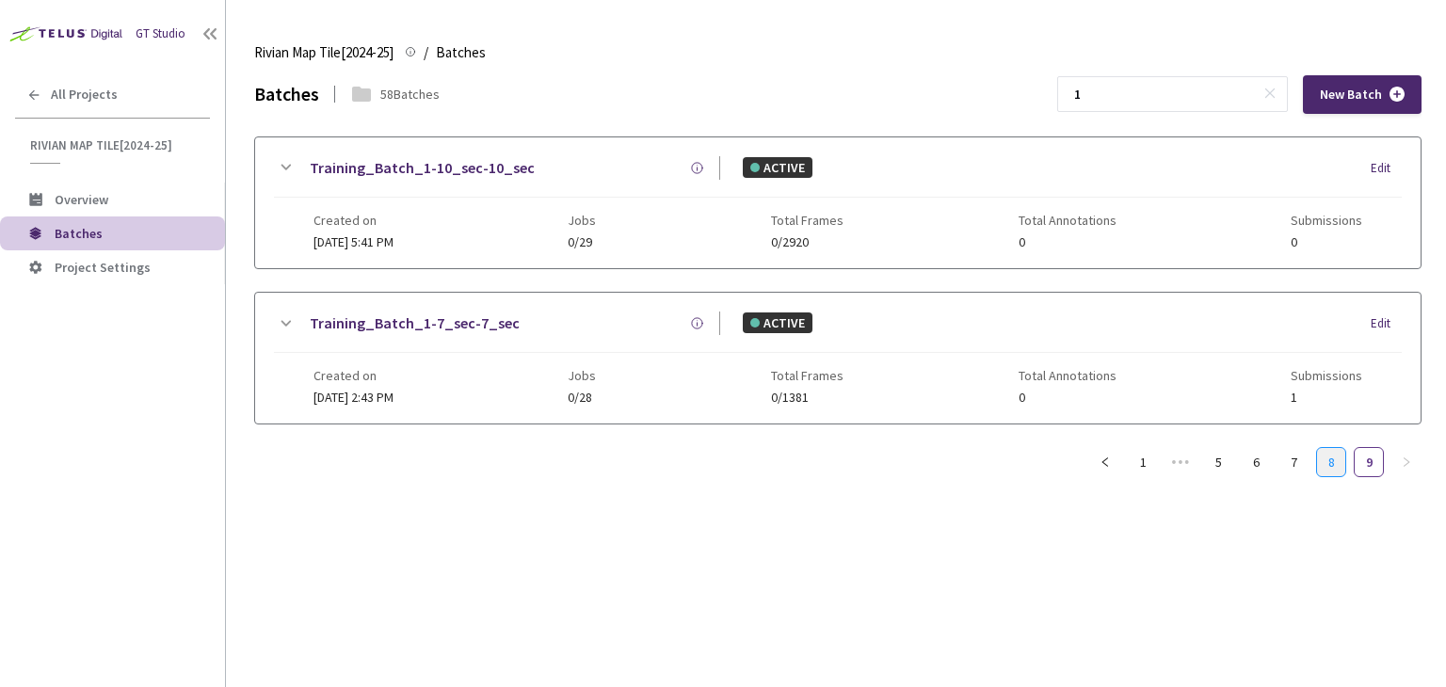
click at [1329, 463] on link "8" at bounding box center [1331, 462] width 28 height 28
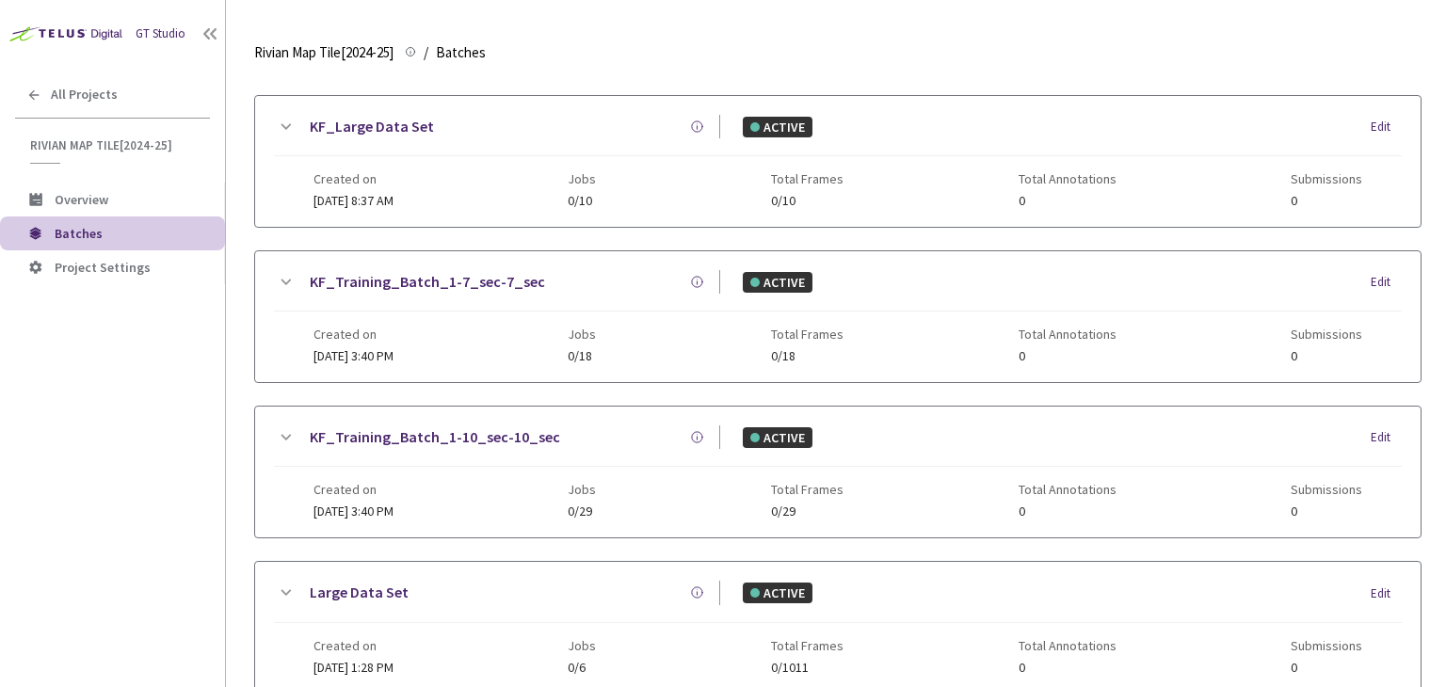
scroll to position [606, 0]
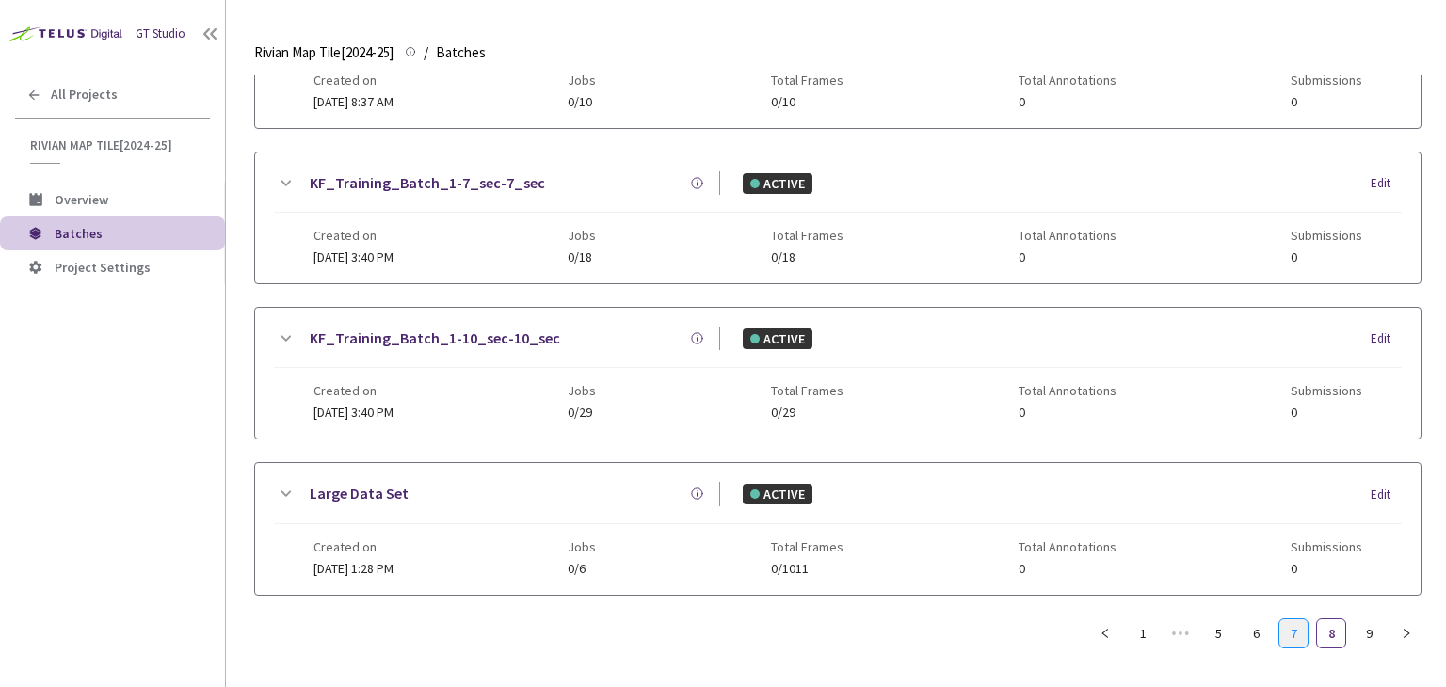
click at [1285, 625] on link "7" at bounding box center [1294, 634] width 28 height 28
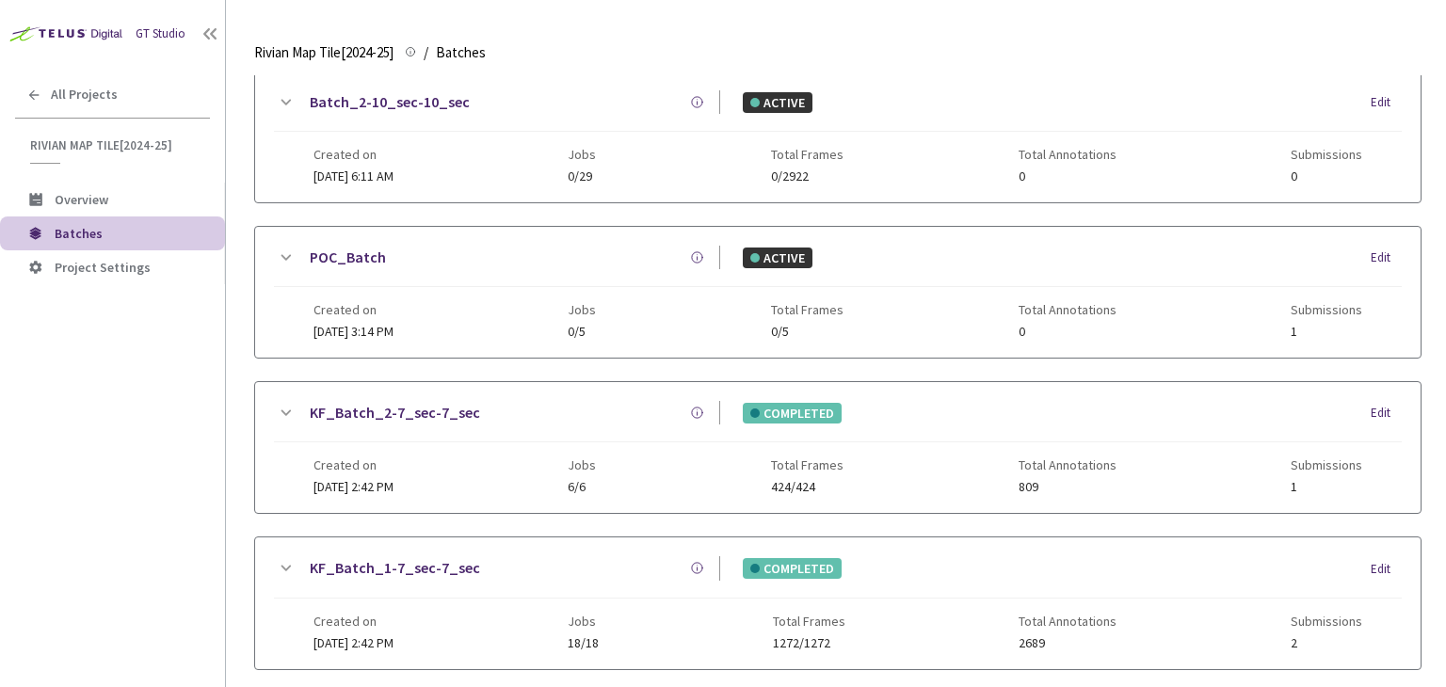
scroll to position [512, 0]
